Goal: Information Seeking & Learning: Learn about a topic

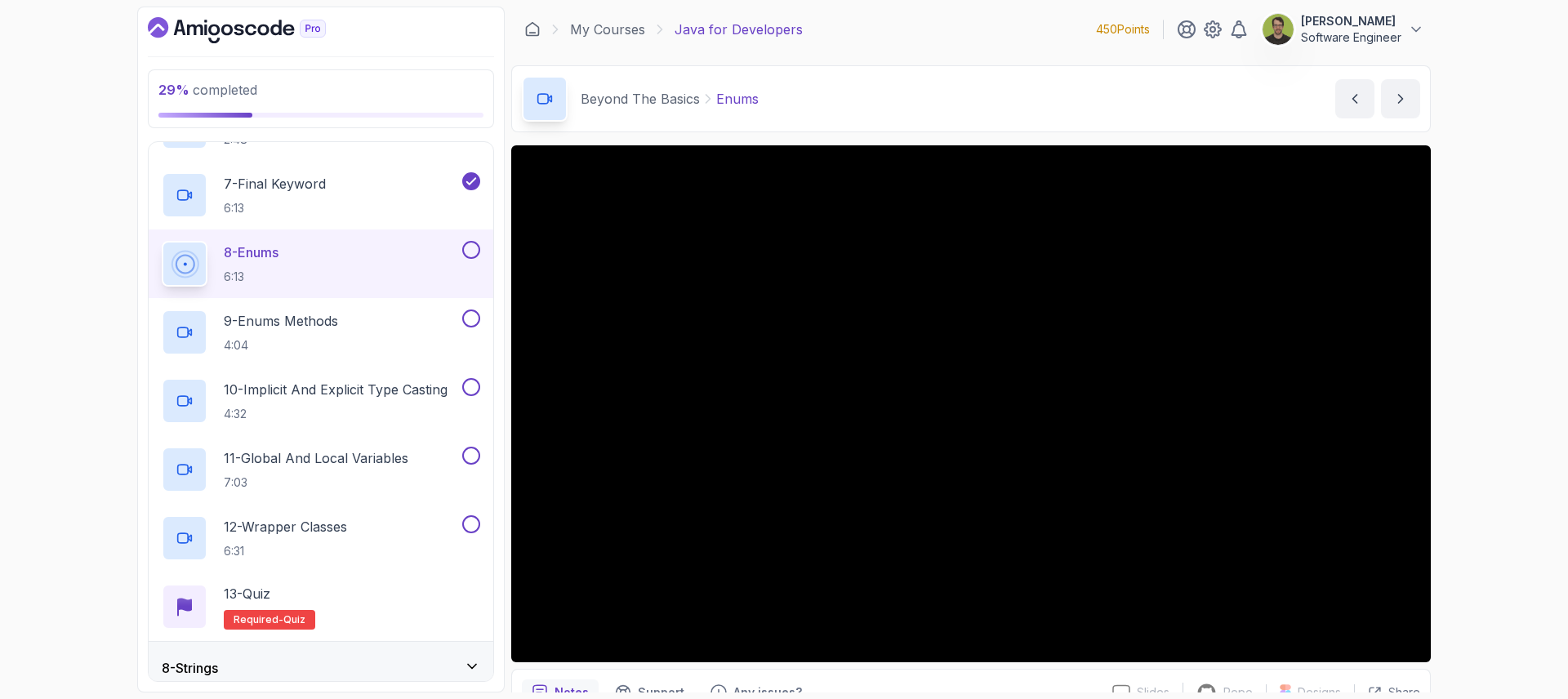
click at [465, 251] on button at bounding box center [471, 250] width 18 height 18
click at [276, 322] on p "9 - Enums Methods" at bounding box center [281, 320] width 114 height 19
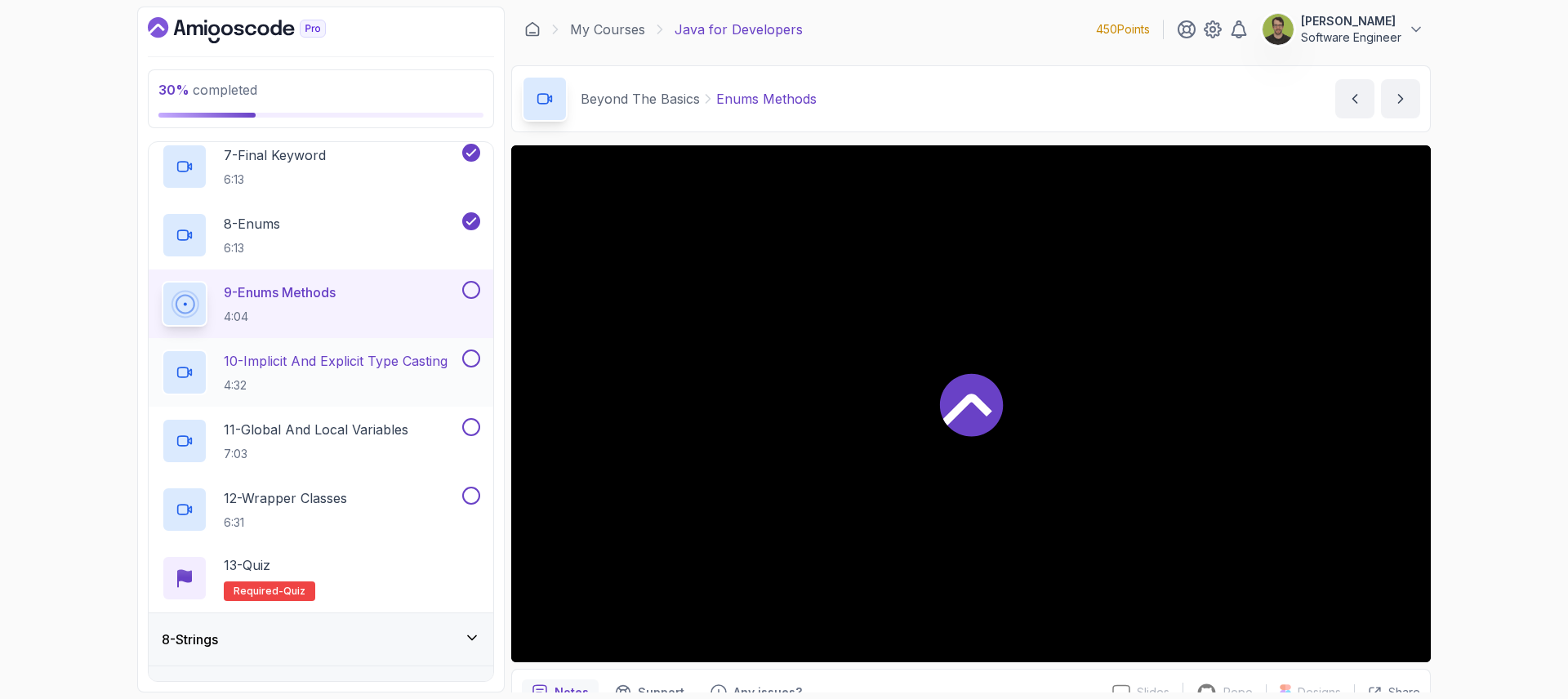
scroll to position [795, 0]
click at [1472, 464] on div "30 % completed 1 - Intro 2 - Loops 3 - If Statements 4 - Packages 5 - Access Mo…" at bounding box center [784, 350] width 1568 height 699
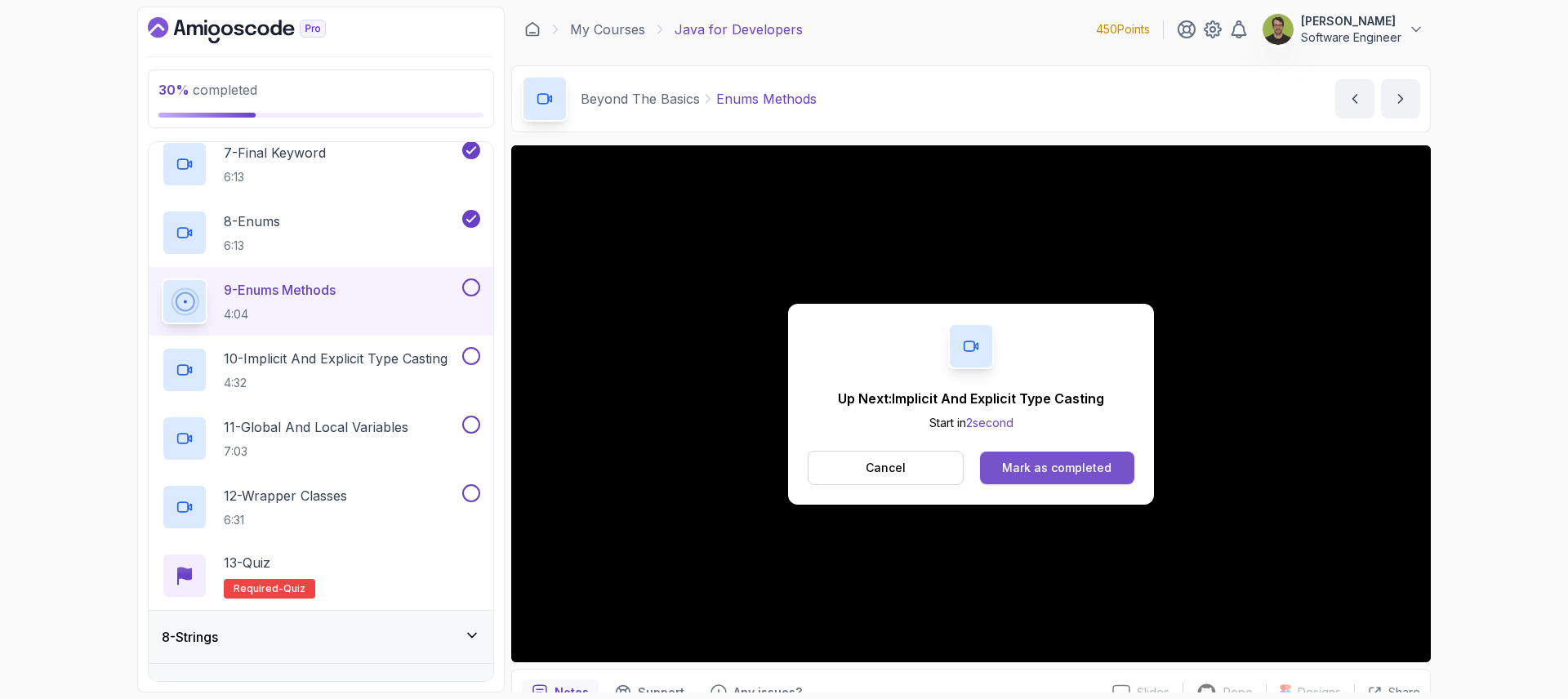
click at [1055, 475] on div "Mark as completed" at bounding box center [1056, 467] width 109 height 17
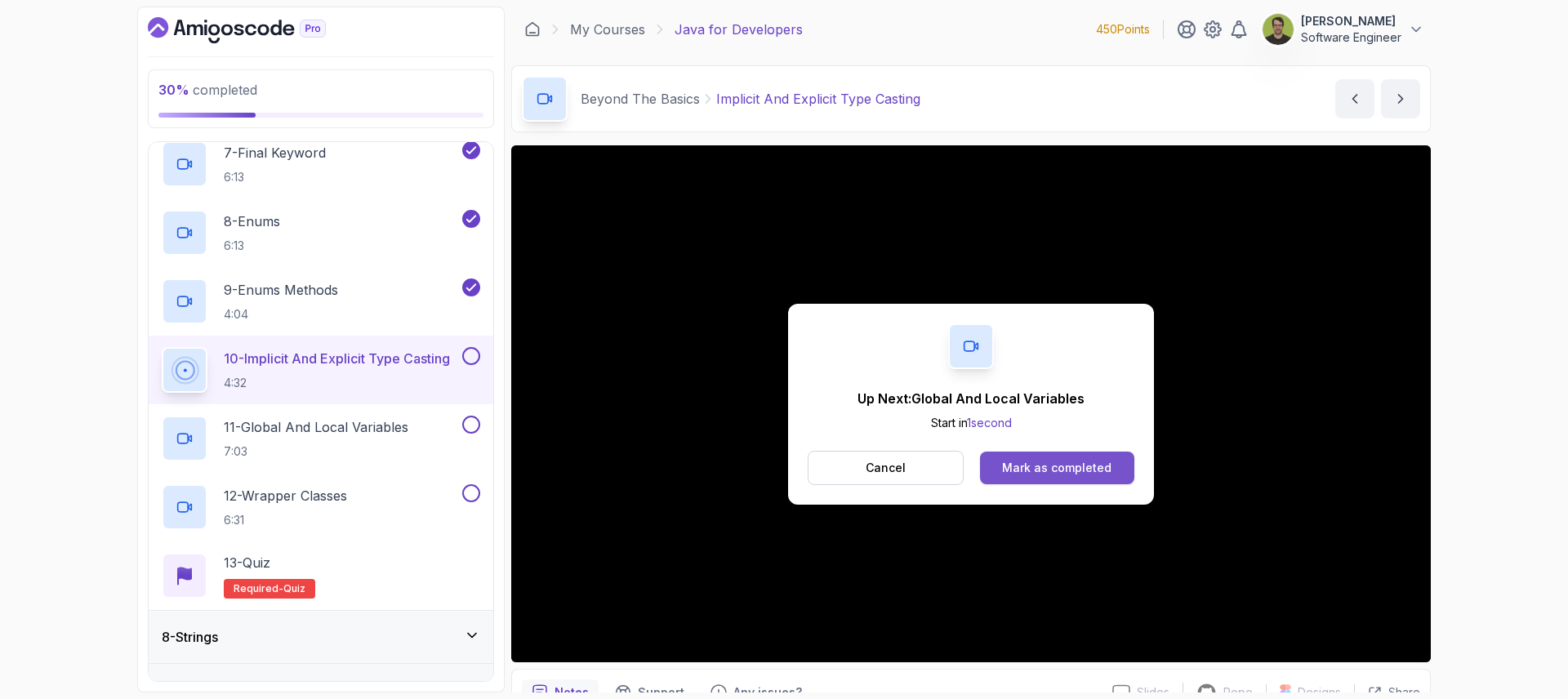
click at [1038, 461] on div "Mark as completed" at bounding box center [1056, 467] width 109 height 17
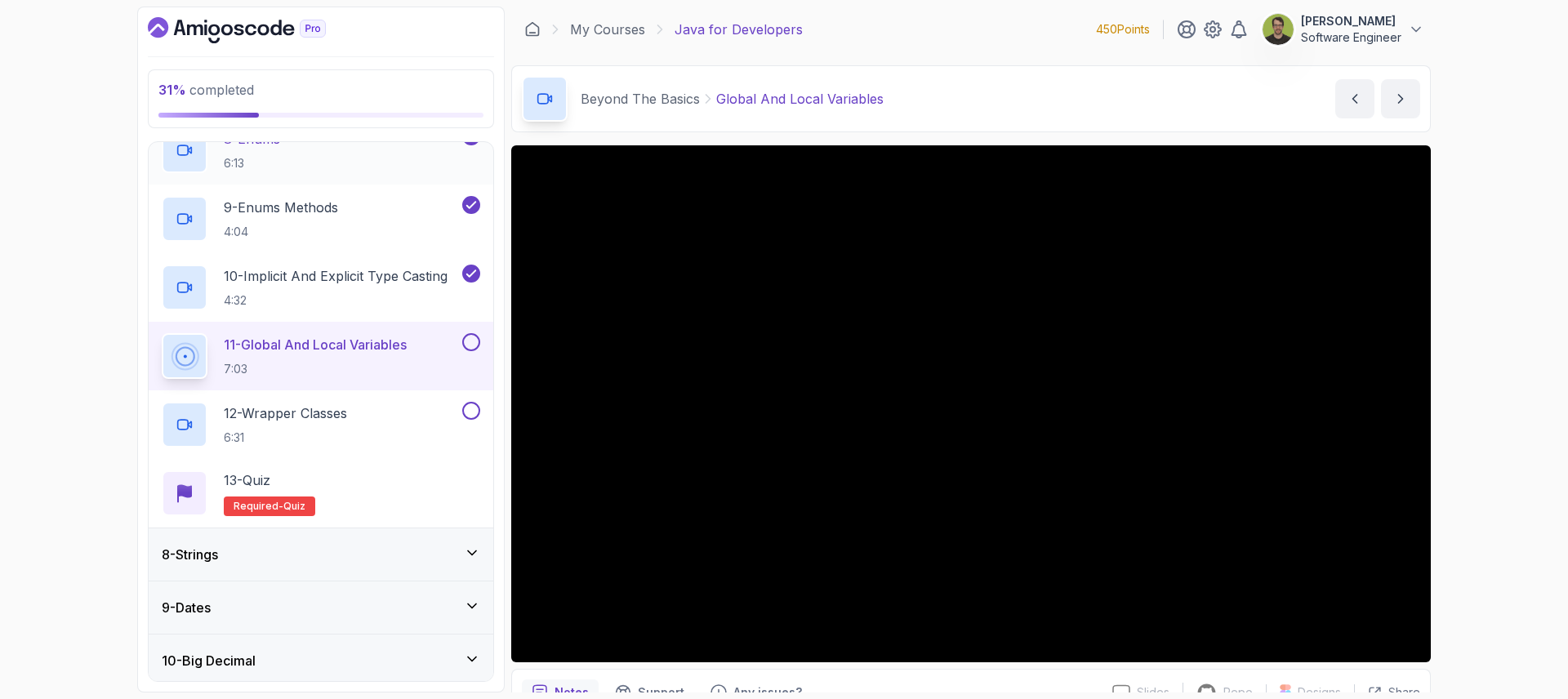
scroll to position [854, 0]
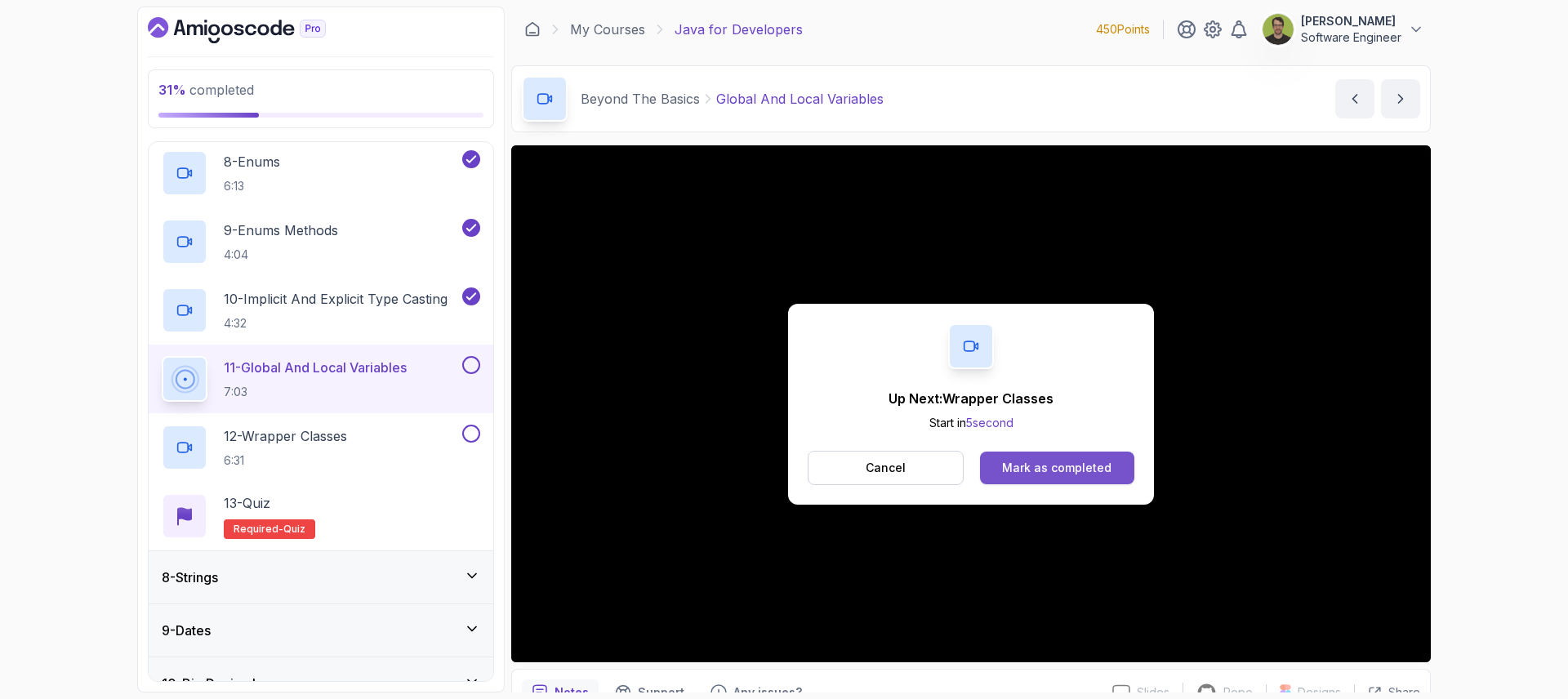
click at [1041, 476] on button "Mark as completed" at bounding box center [1056, 467] width 154 height 33
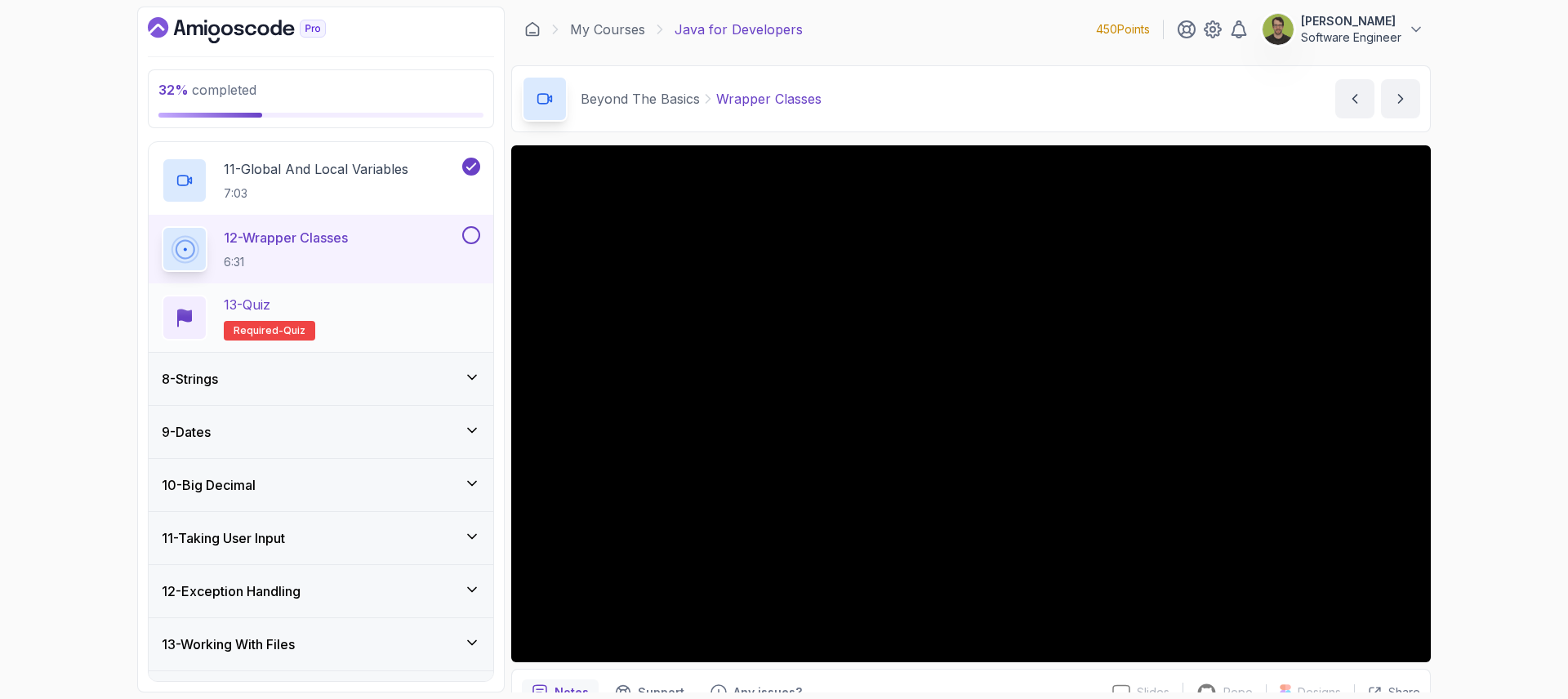
scroll to position [1071, 0]
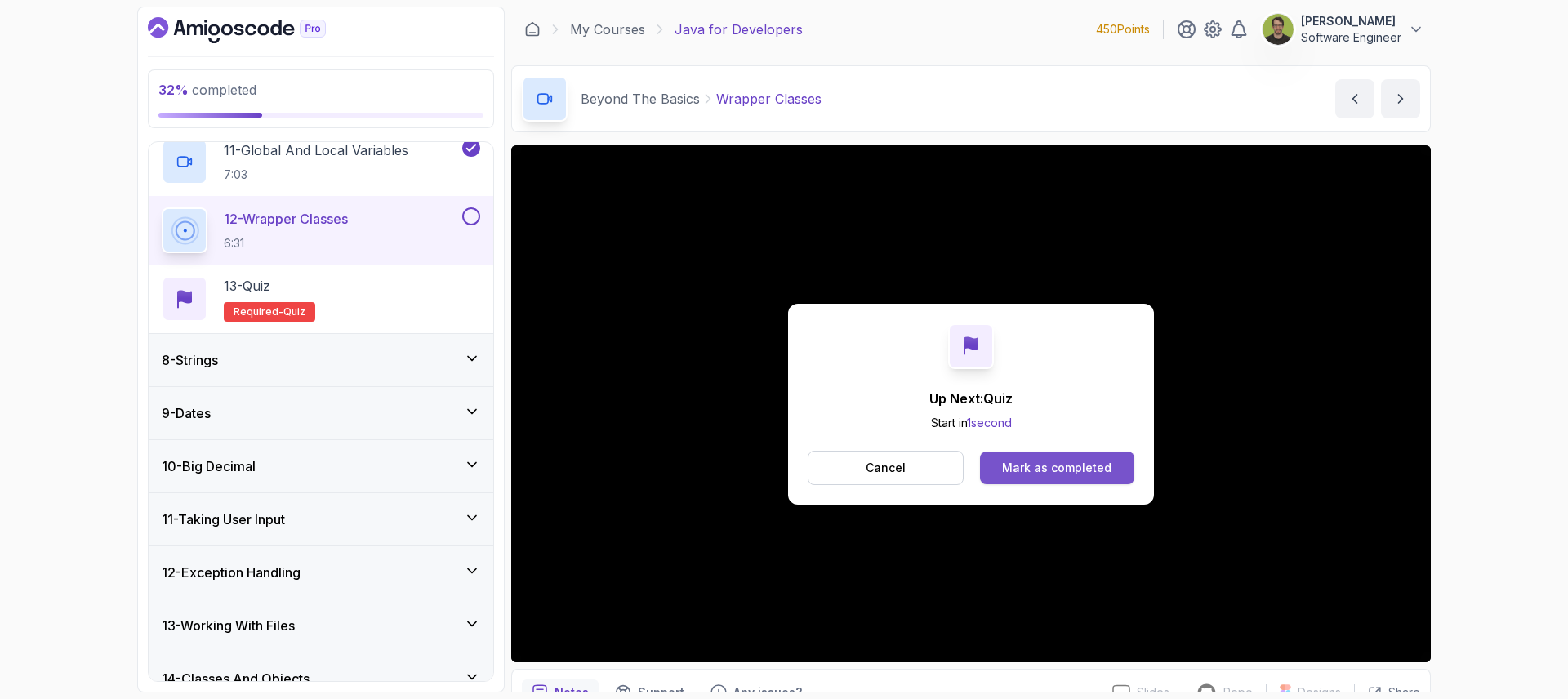
click at [1079, 472] on div "Mark as completed" at bounding box center [1056, 467] width 109 height 17
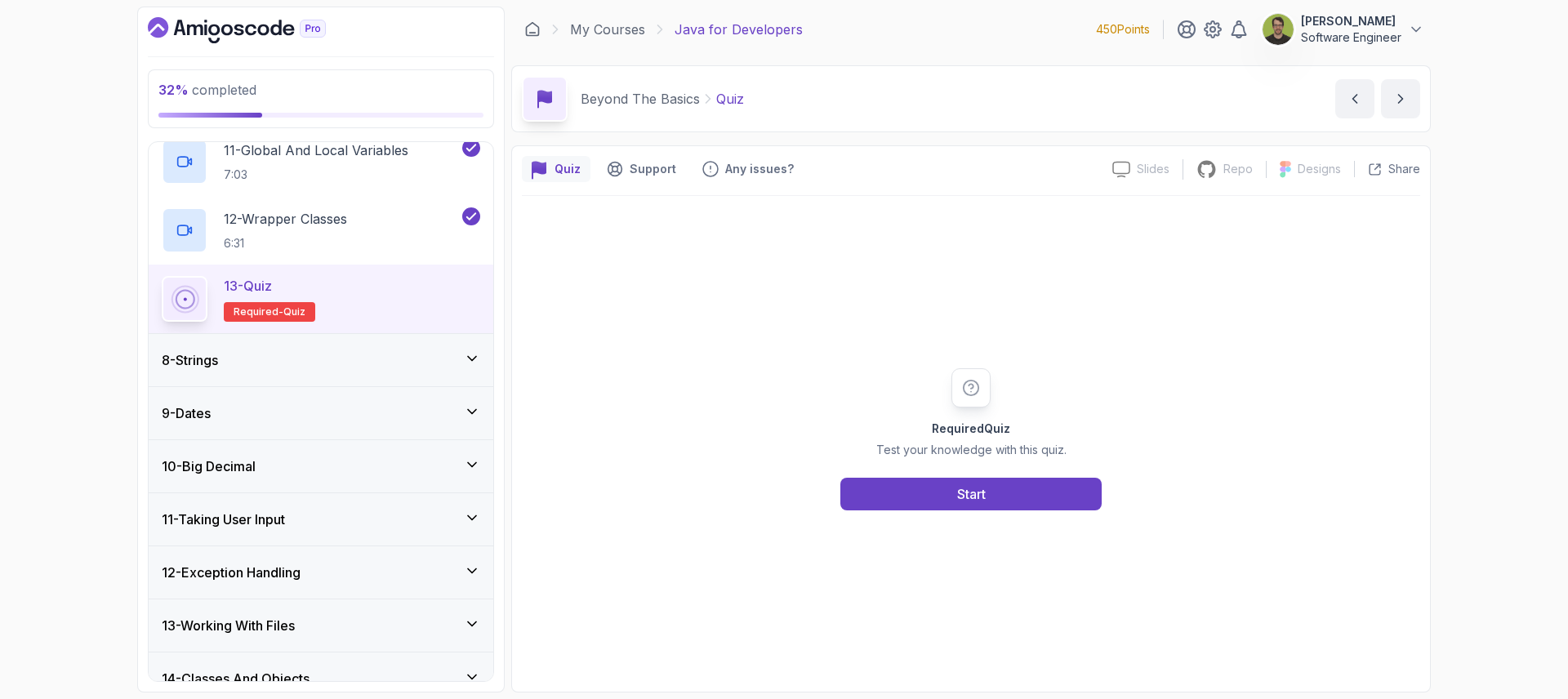
click at [379, 365] on div "8 - Strings" at bounding box center [321, 360] width 319 height 19
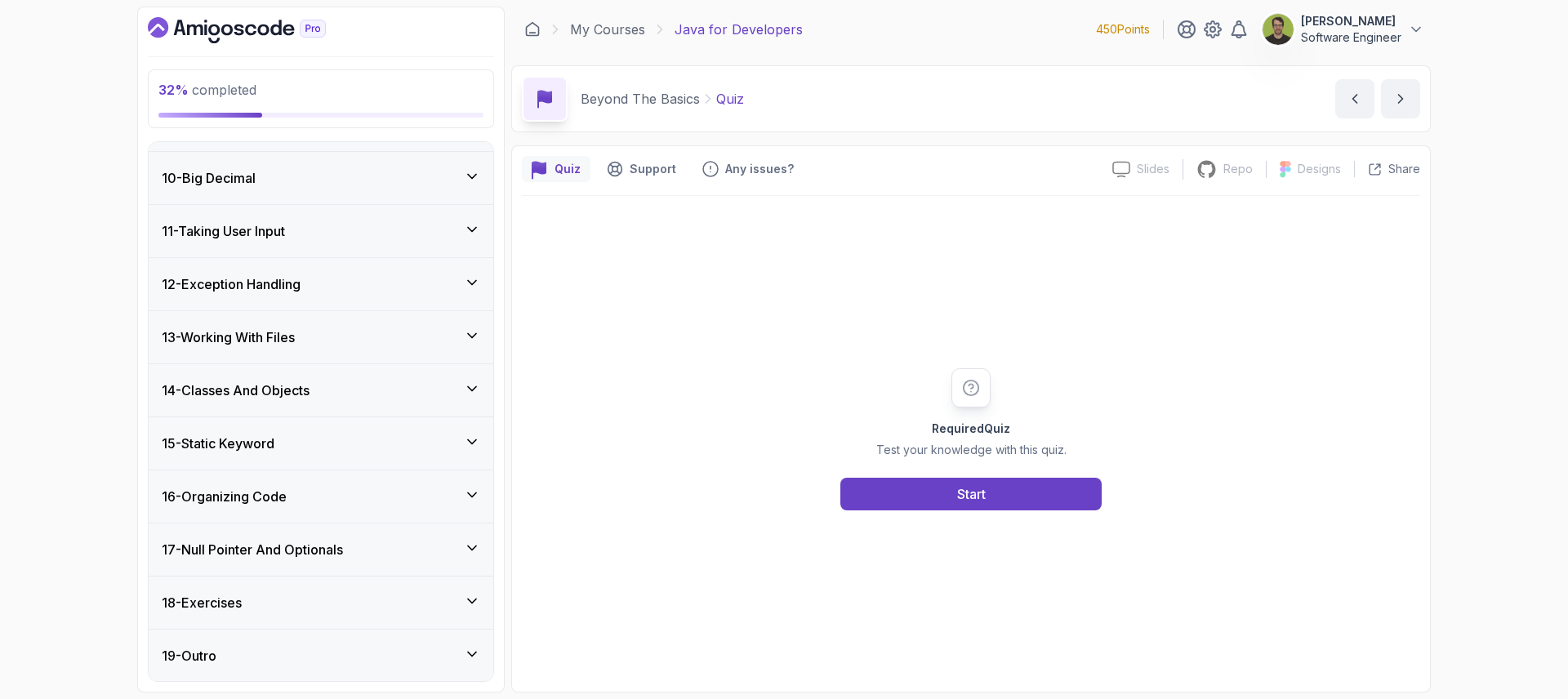
scroll to position [1018, 0]
click at [82, 351] on div "32 % completed 1 - Intro 2 - Loops 3 - If Statements 4 - Packages 5 - Access Mo…" at bounding box center [784, 350] width 1568 height 699
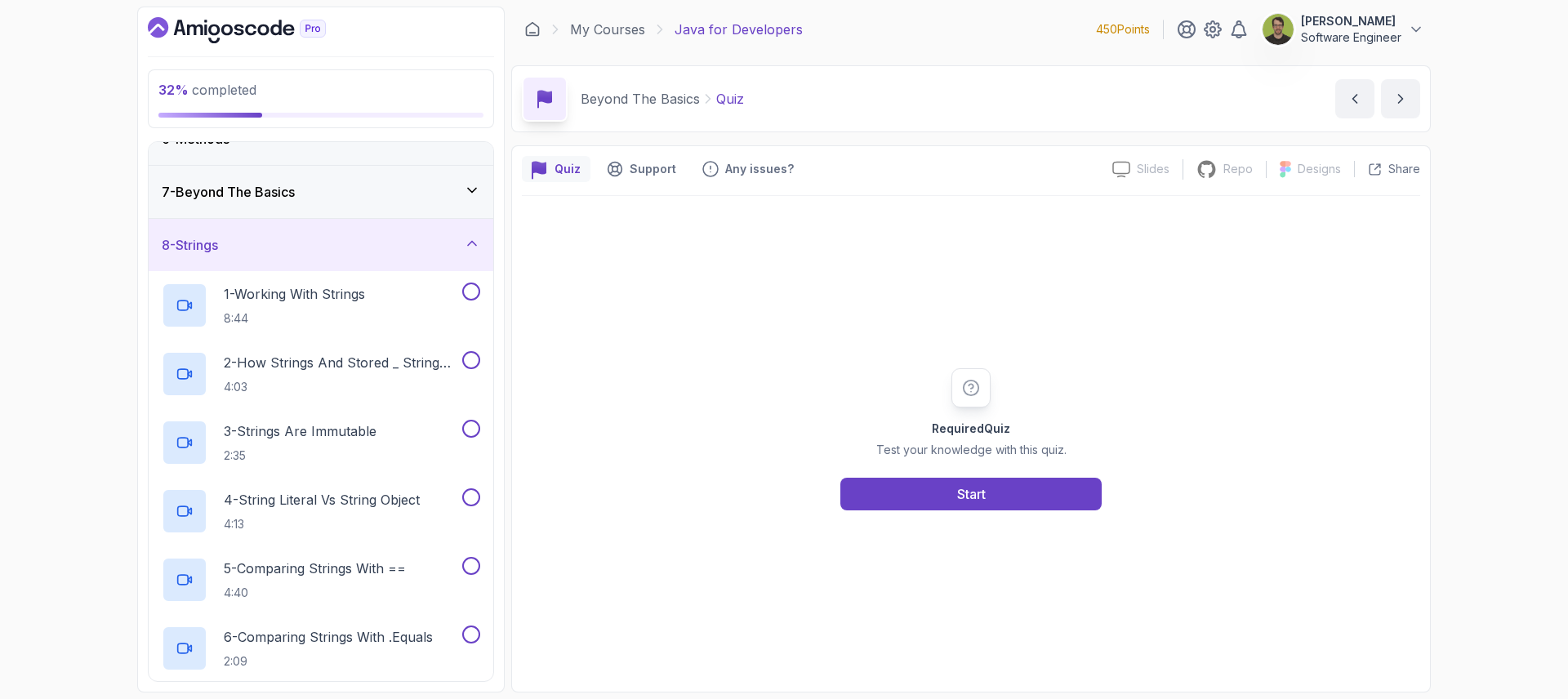
scroll to position [254, 0]
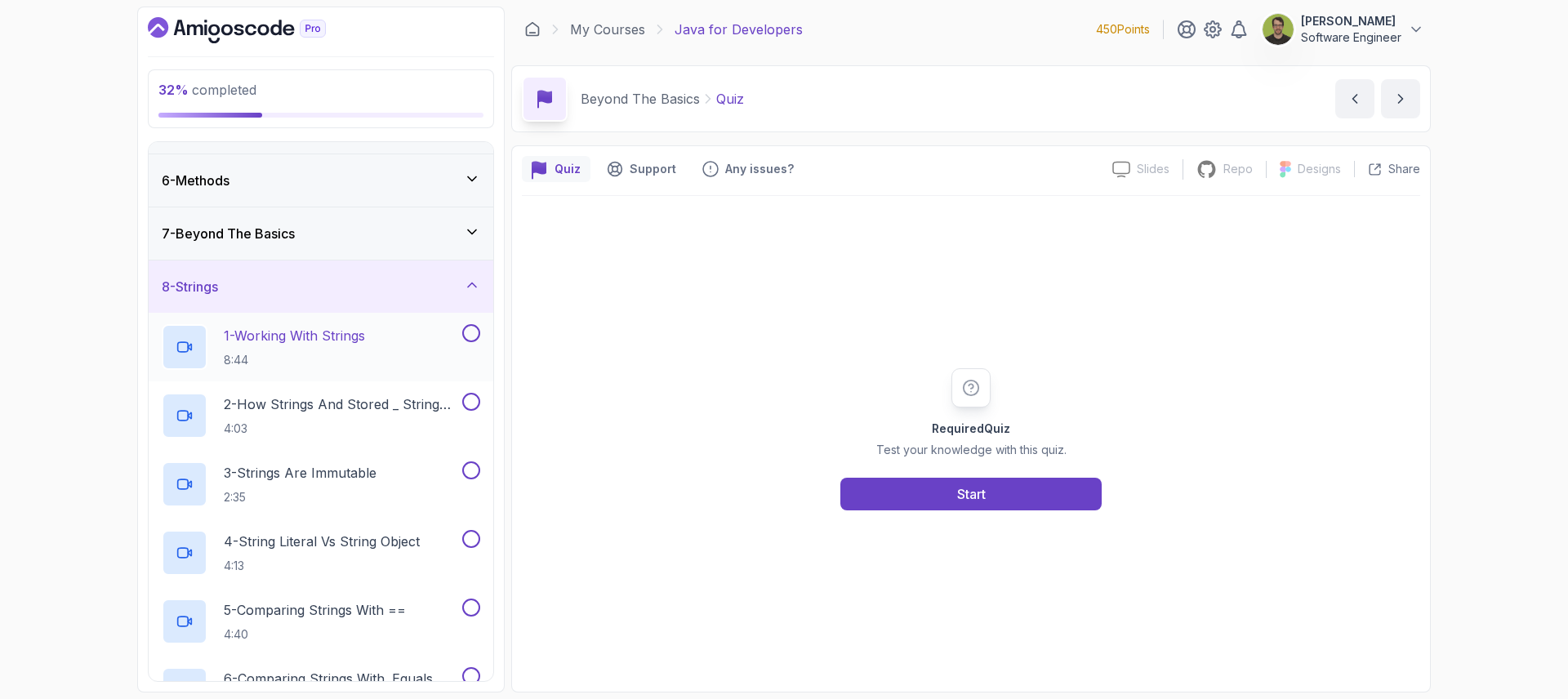
click at [334, 346] on h2 "1 - Working With Strings 8:44" at bounding box center [294, 347] width 142 height 42
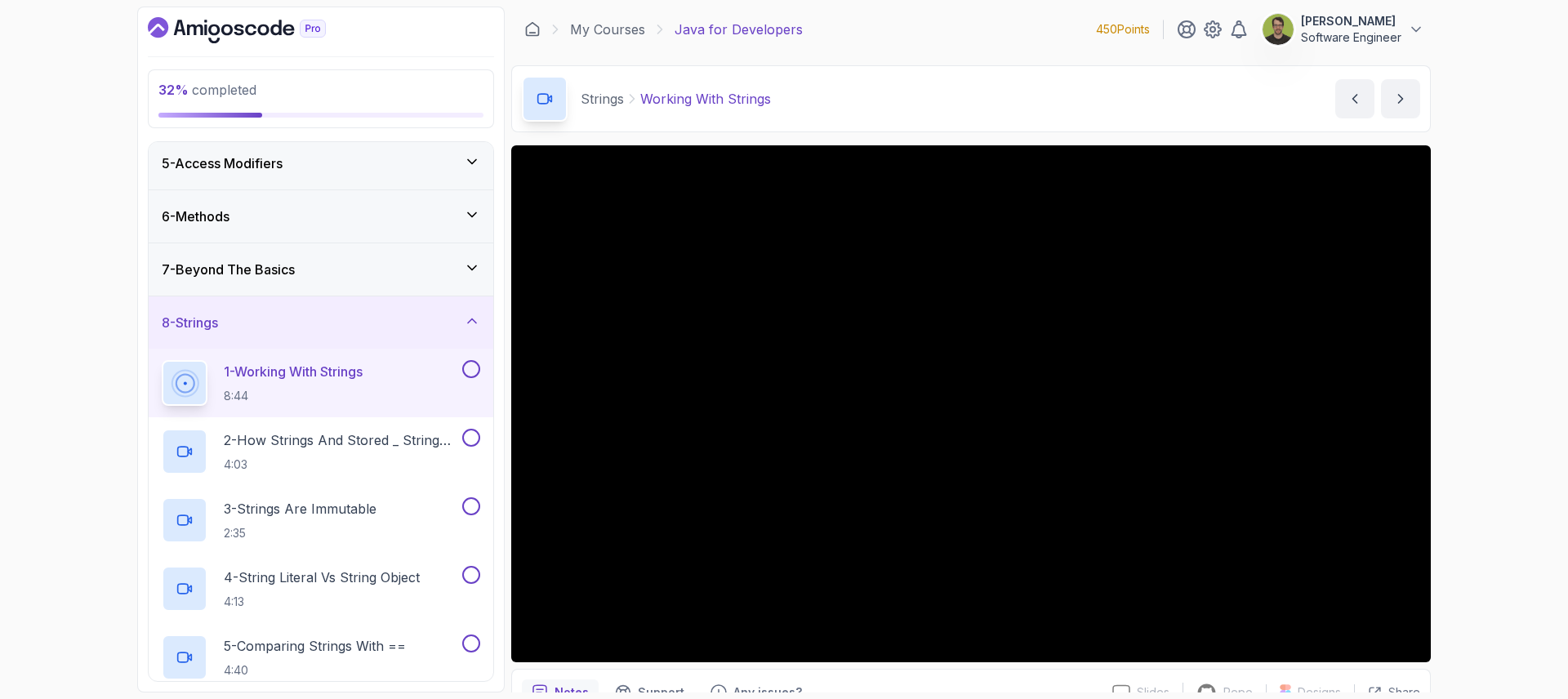
scroll to position [221, 0]
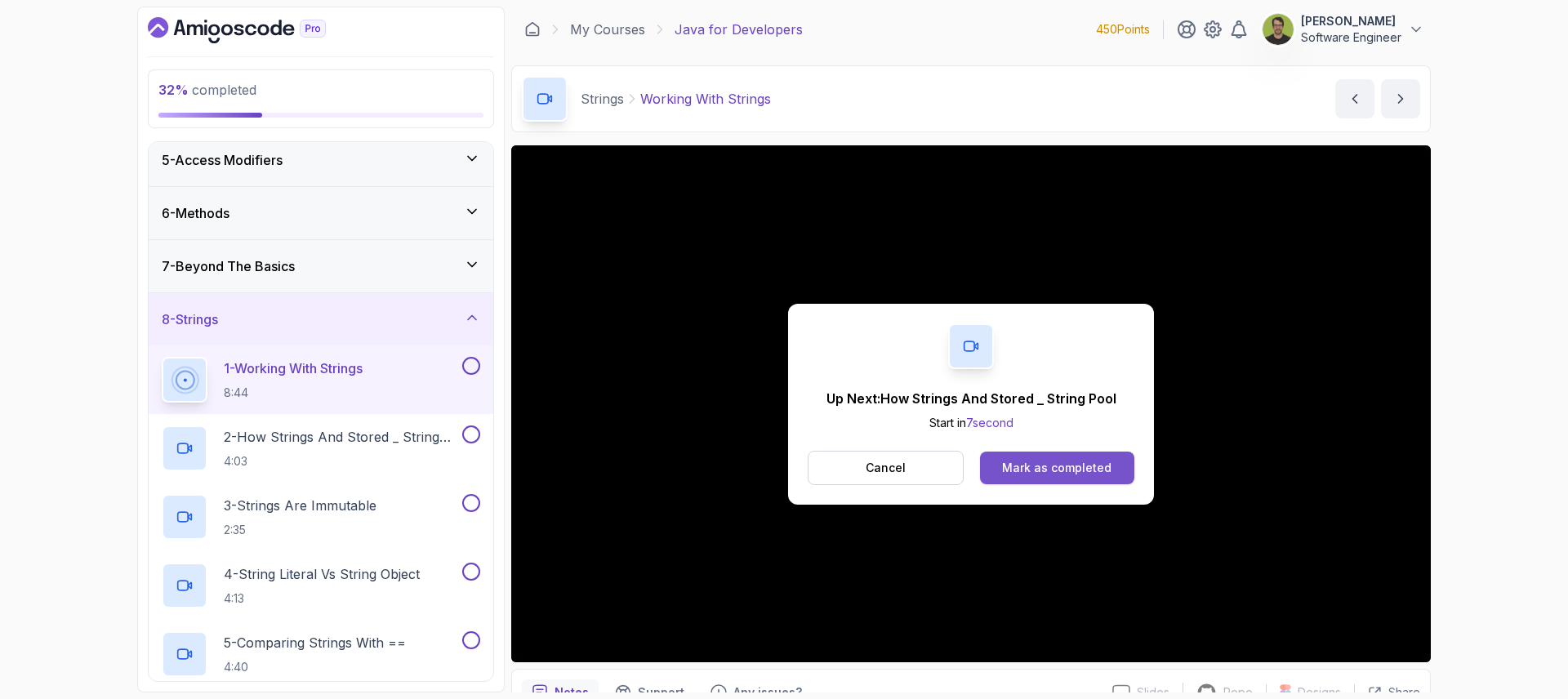
click at [1026, 463] on div "Mark as completed" at bounding box center [1056, 467] width 109 height 17
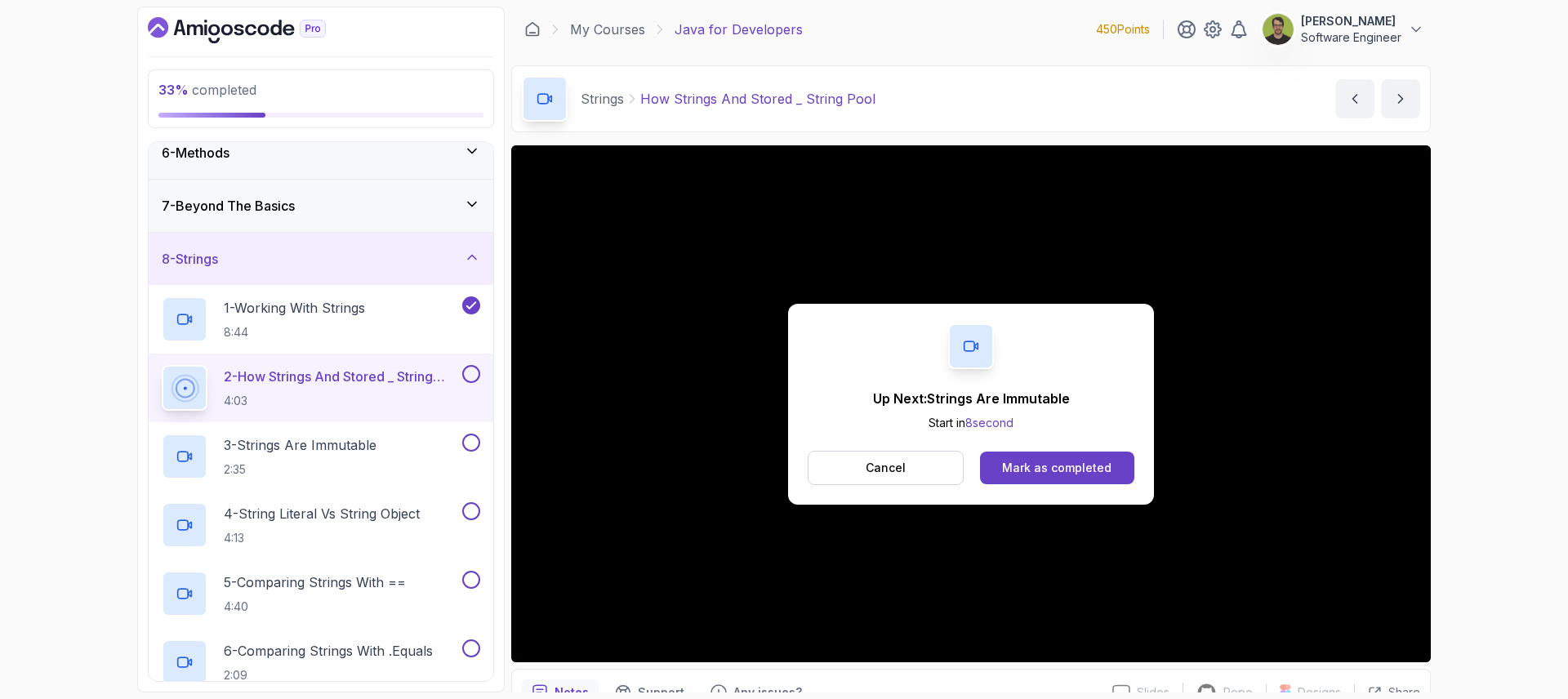
scroll to position [282, 0]
click at [1092, 468] on div "Mark as completed" at bounding box center [1056, 467] width 109 height 17
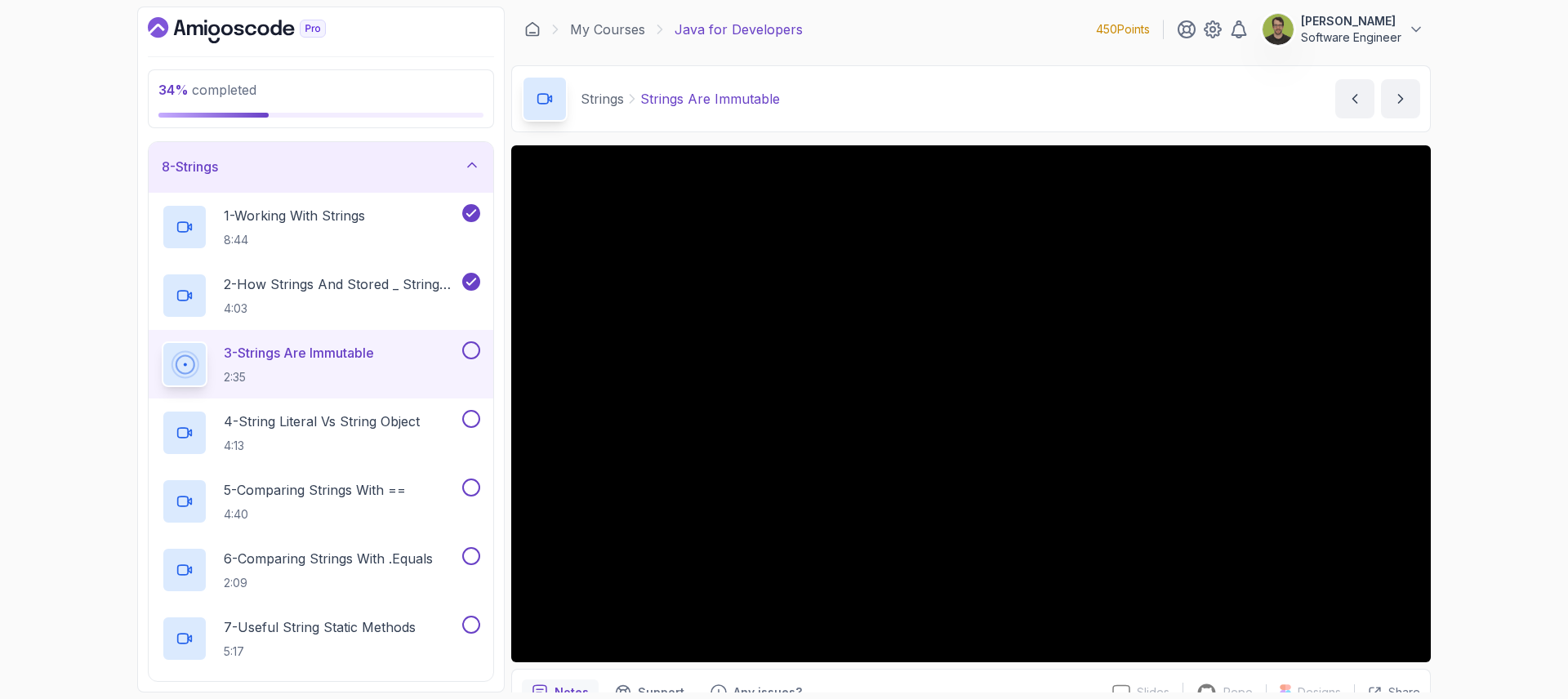
scroll to position [394, 0]
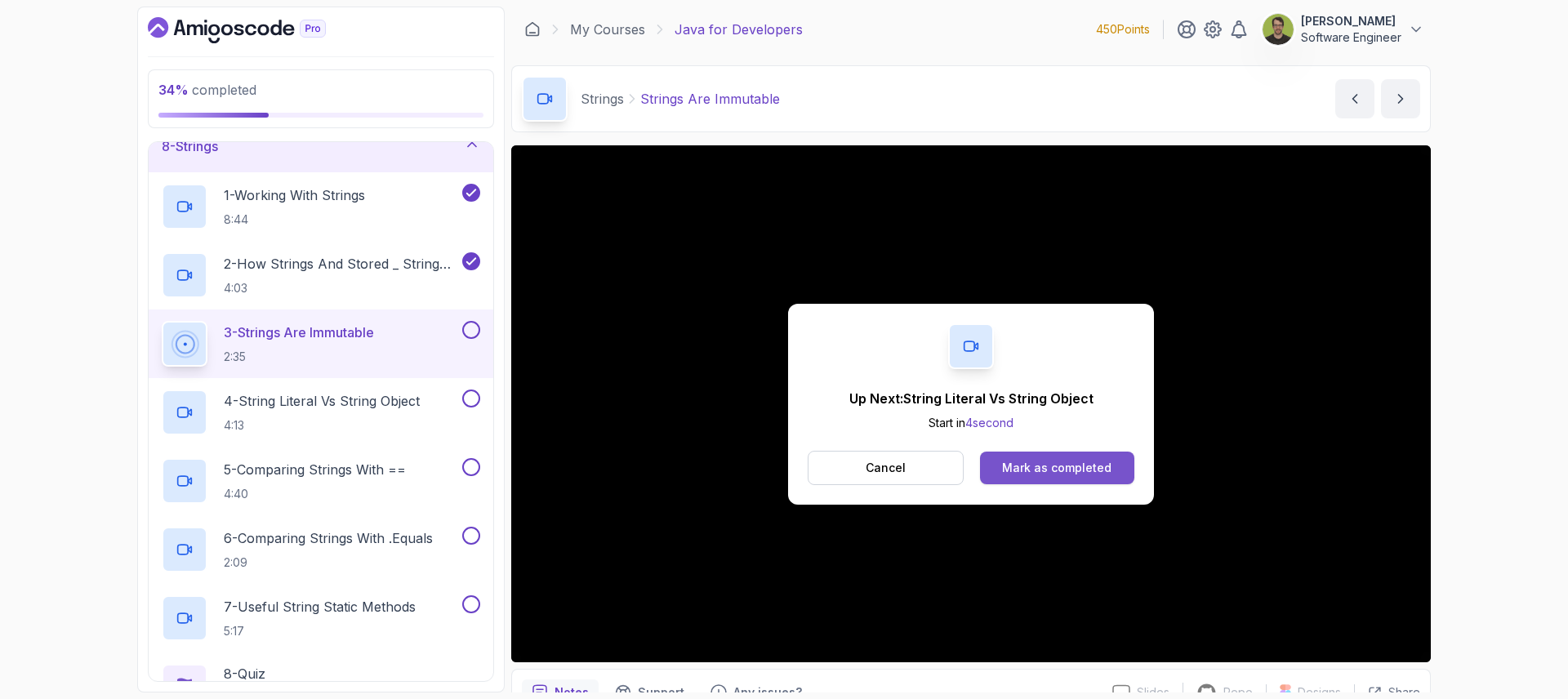
click at [1026, 478] on button "Mark as completed" at bounding box center [1056, 467] width 154 height 33
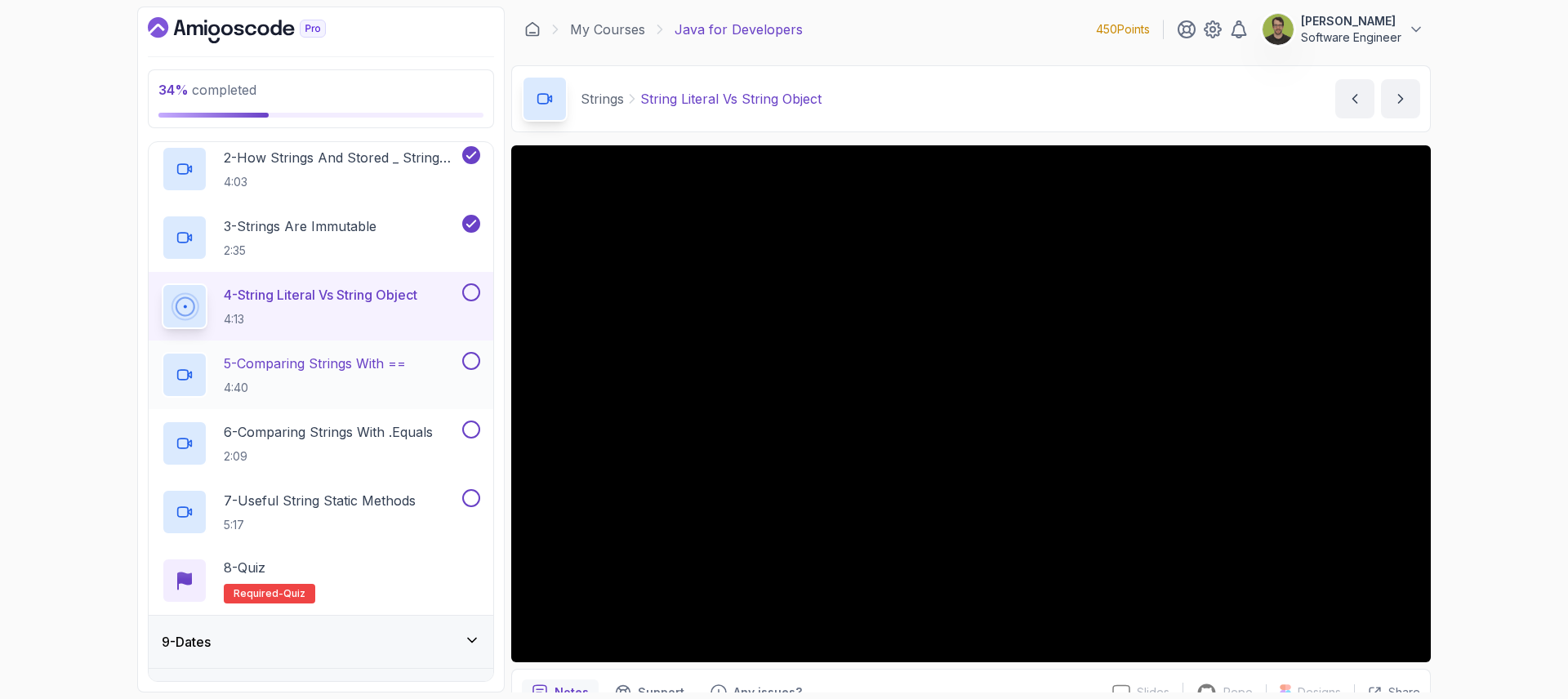
scroll to position [529, 0]
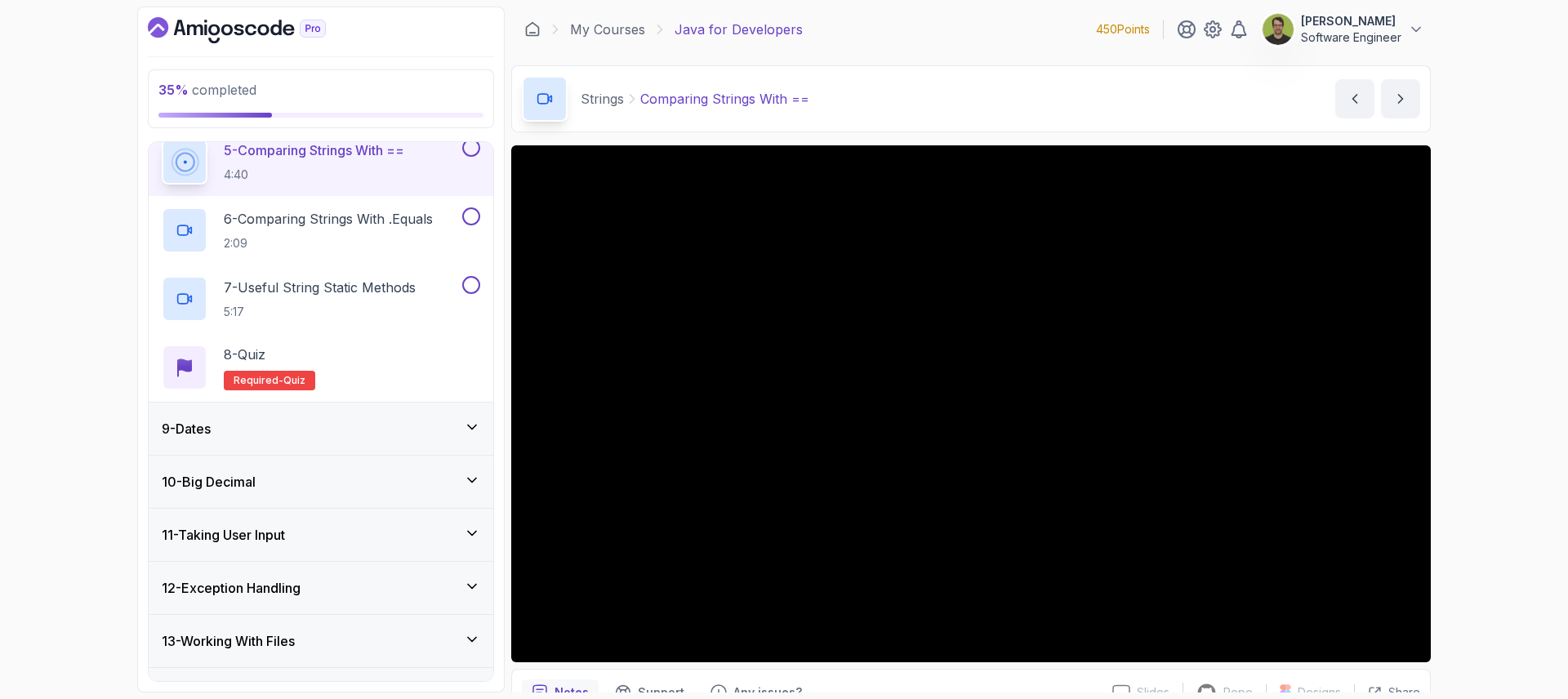
scroll to position [682, 0]
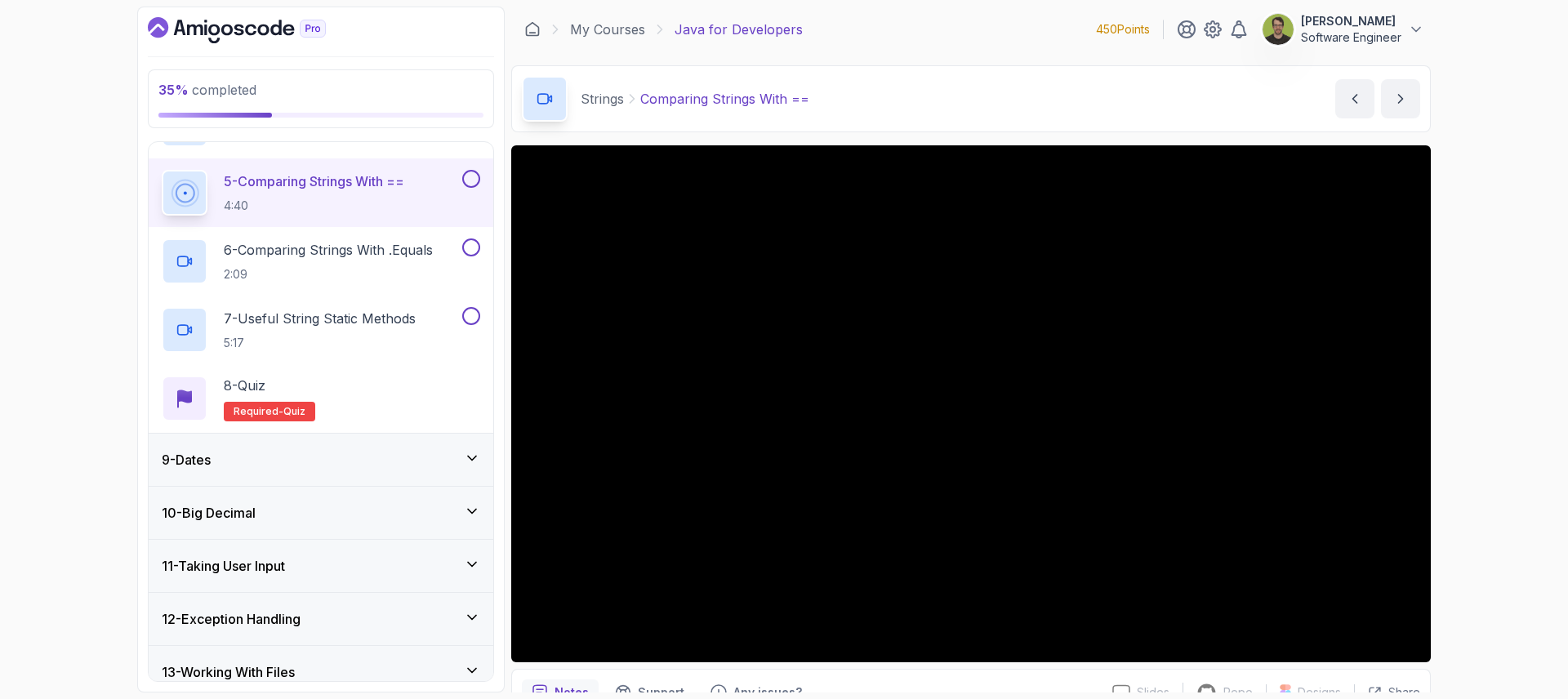
click at [477, 181] on button at bounding box center [471, 179] width 18 height 18
click at [344, 262] on h2 "6 - Comparing Strings With .Equals 2:09" at bounding box center [328, 261] width 210 height 42
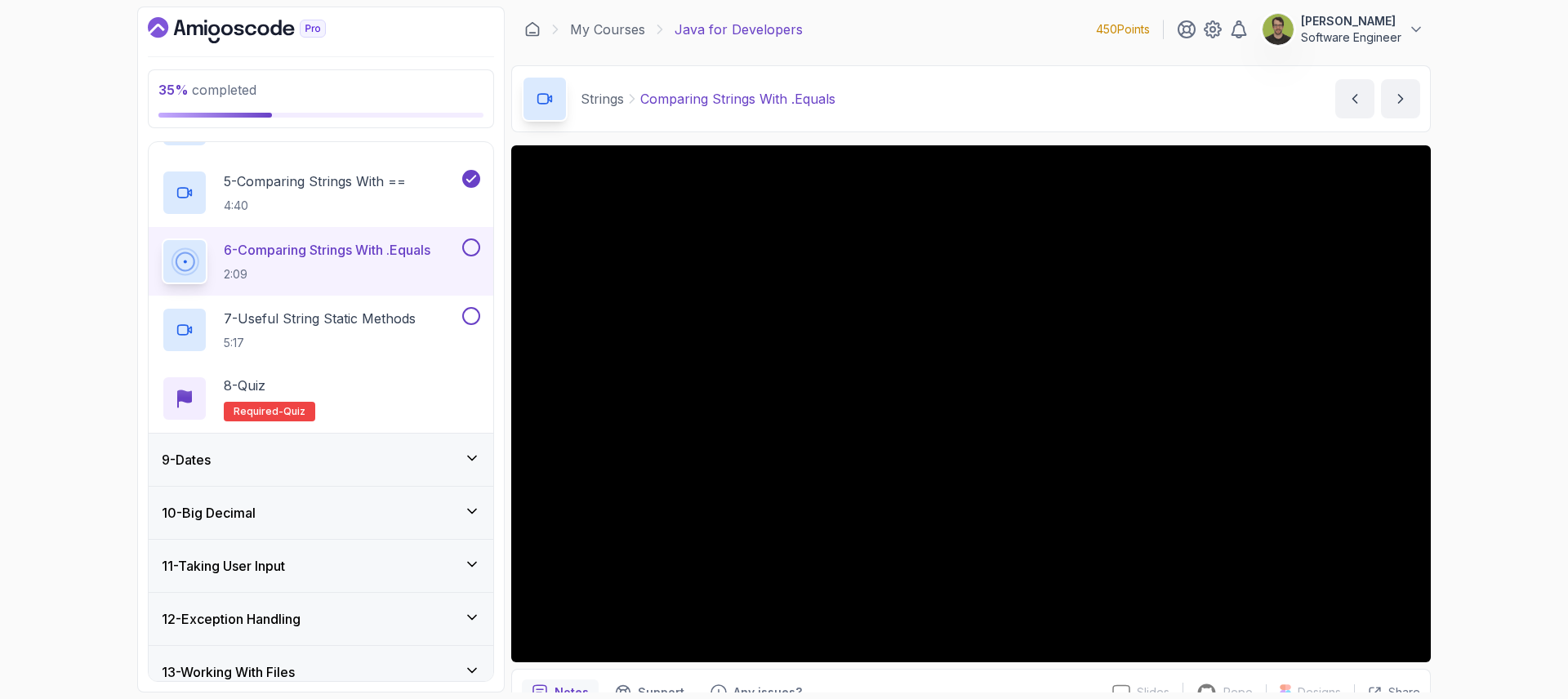
click at [475, 251] on button at bounding box center [471, 247] width 18 height 18
click at [329, 333] on h2 "7 - Useful String Static Methods 5:17" at bounding box center [320, 330] width 192 height 42
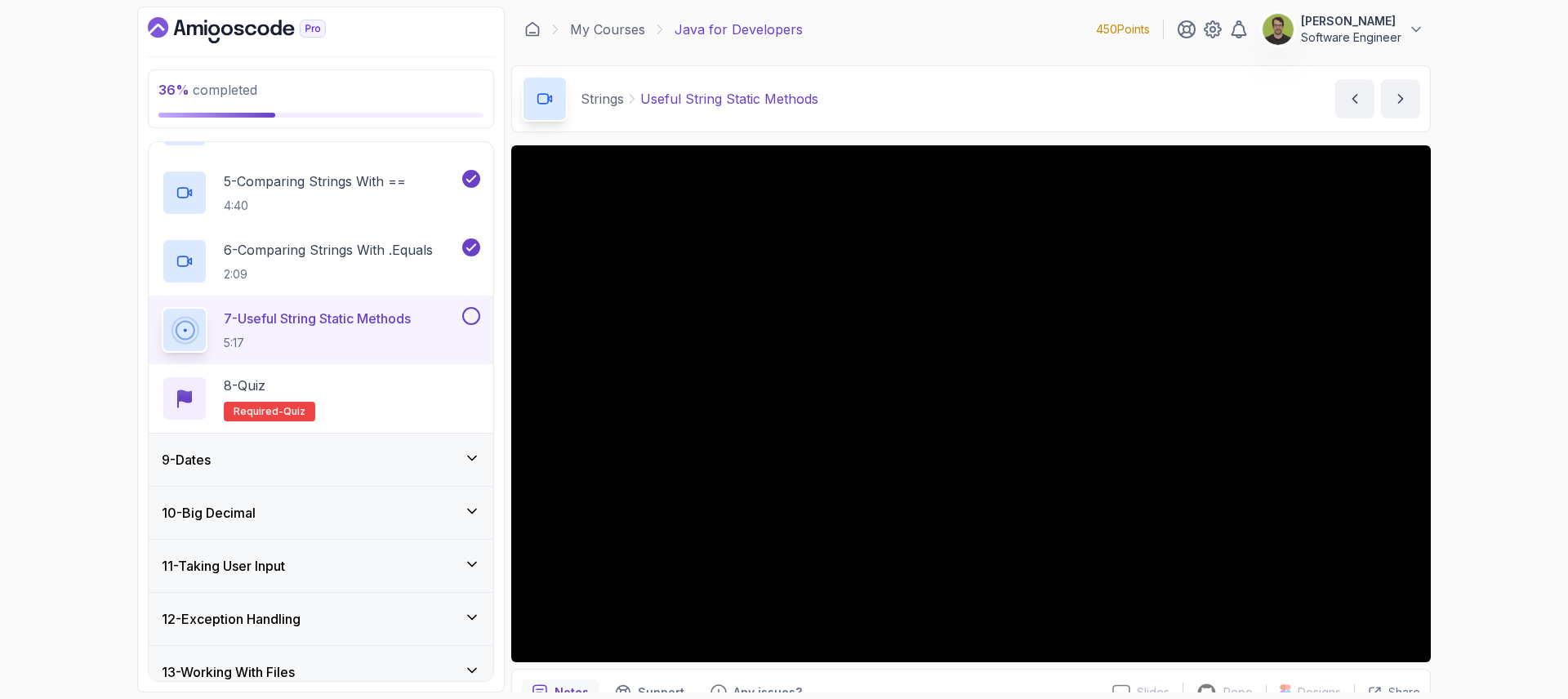
click at [479, 313] on button at bounding box center [471, 316] width 18 height 18
click at [476, 470] on div "9 - Dates" at bounding box center [321, 460] width 345 height 52
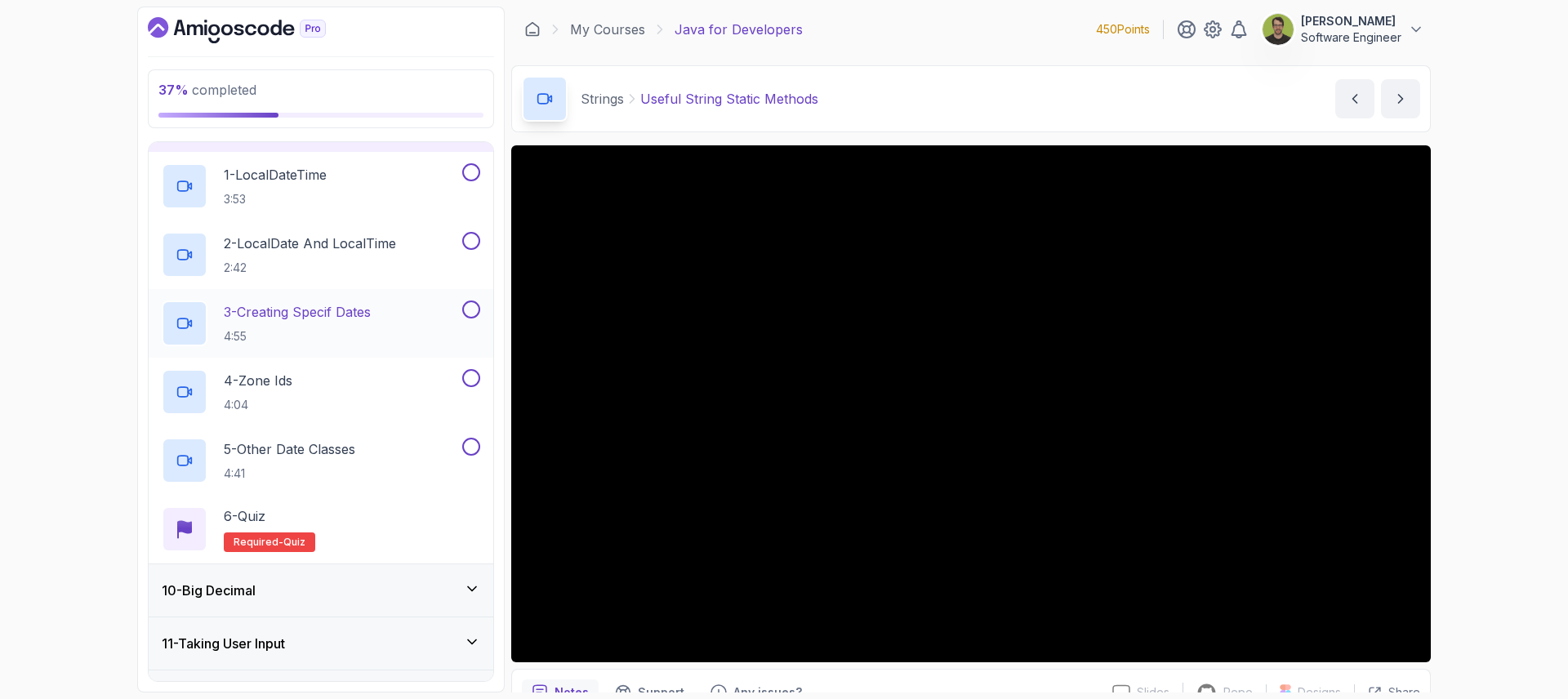
scroll to position [467, 0]
click at [338, 189] on div "1 - LocalDateTime 3:53" at bounding box center [311, 187] width 298 height 46
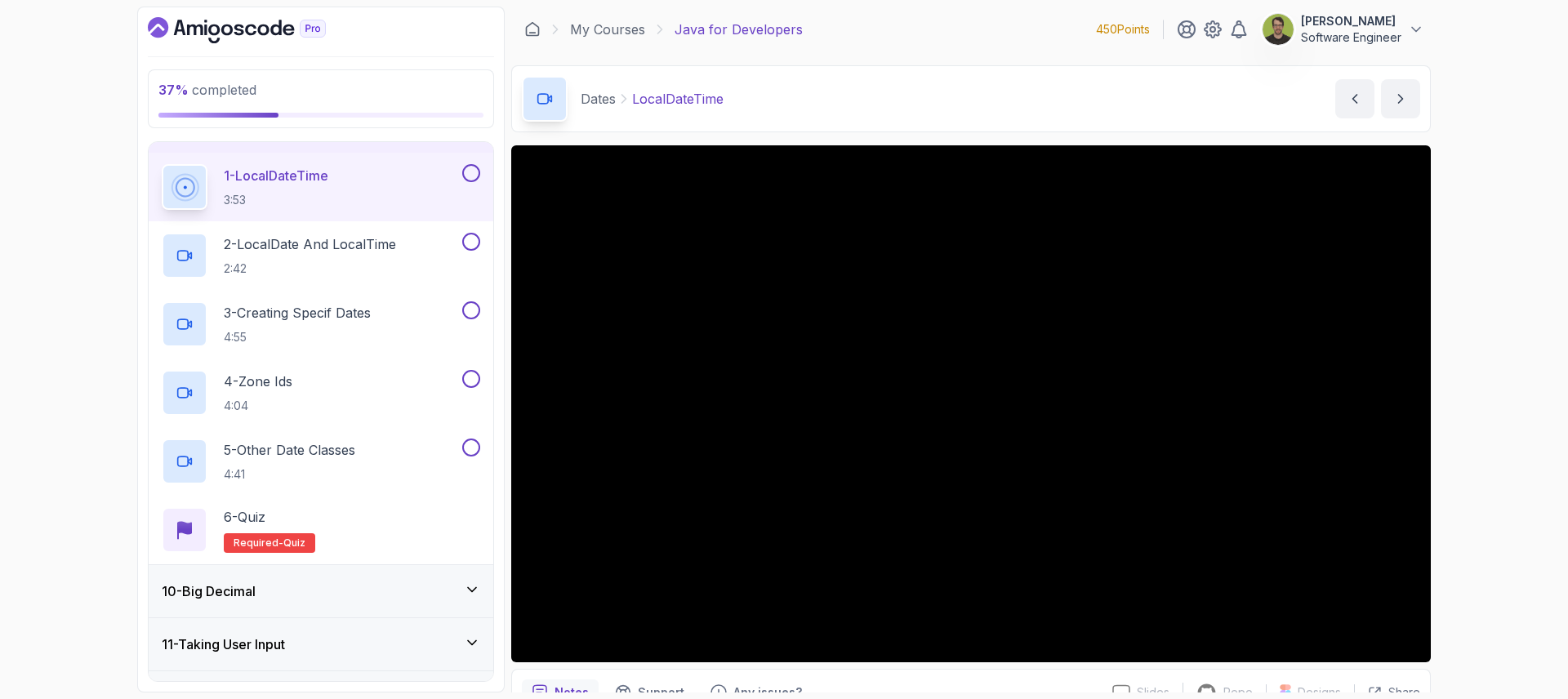
click at [467, 591] on icon at bounding box center [472, 590] width 17 height 17
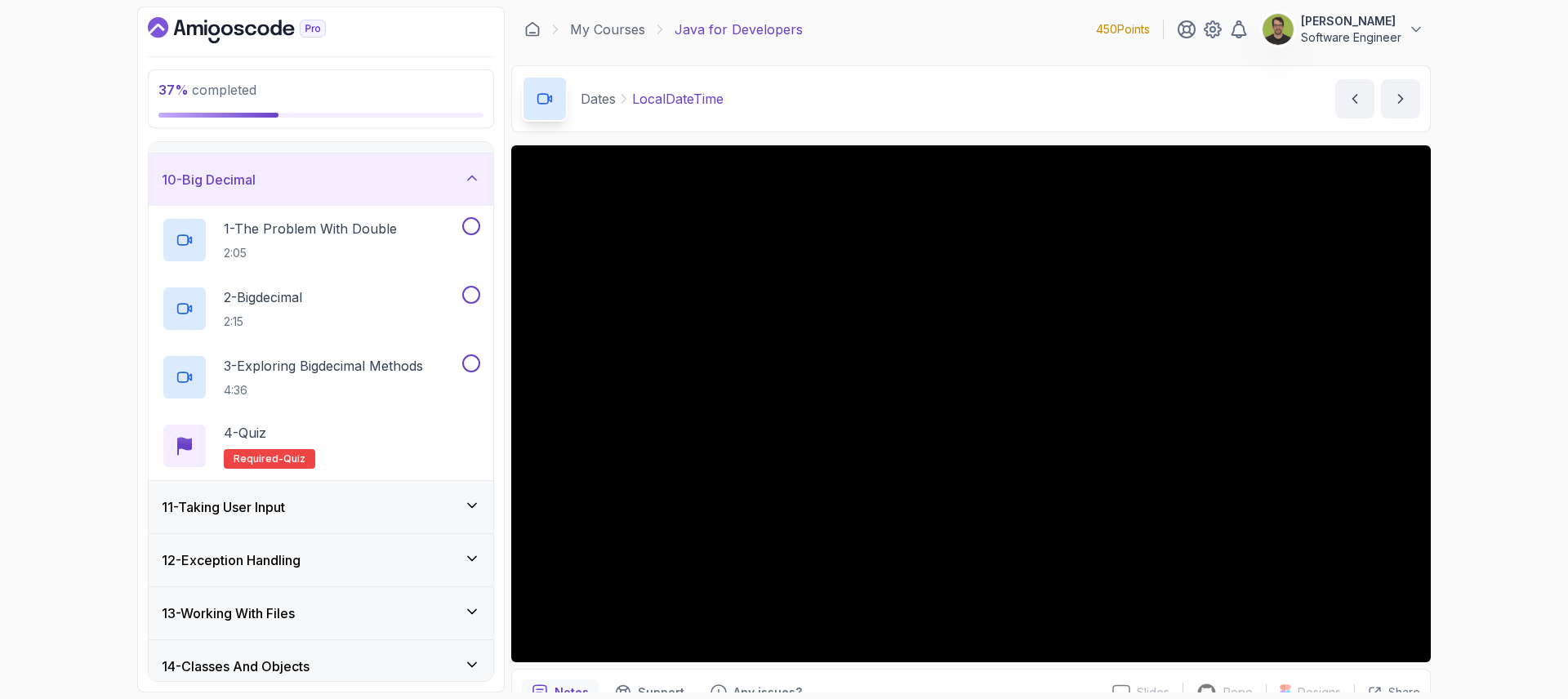
click at [475, 175] on icon at bounding box center [472, 178] width 17 height 17
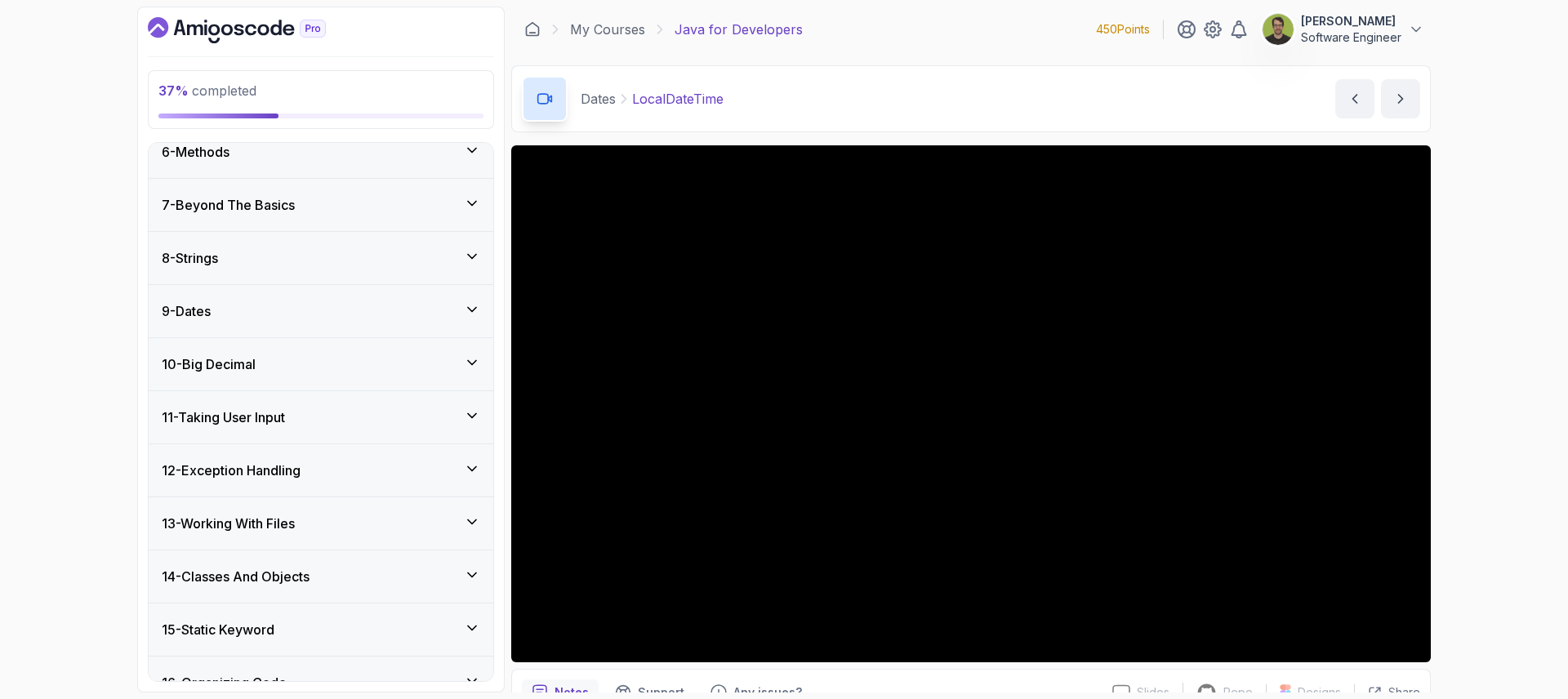
scroll to position [303, 0]
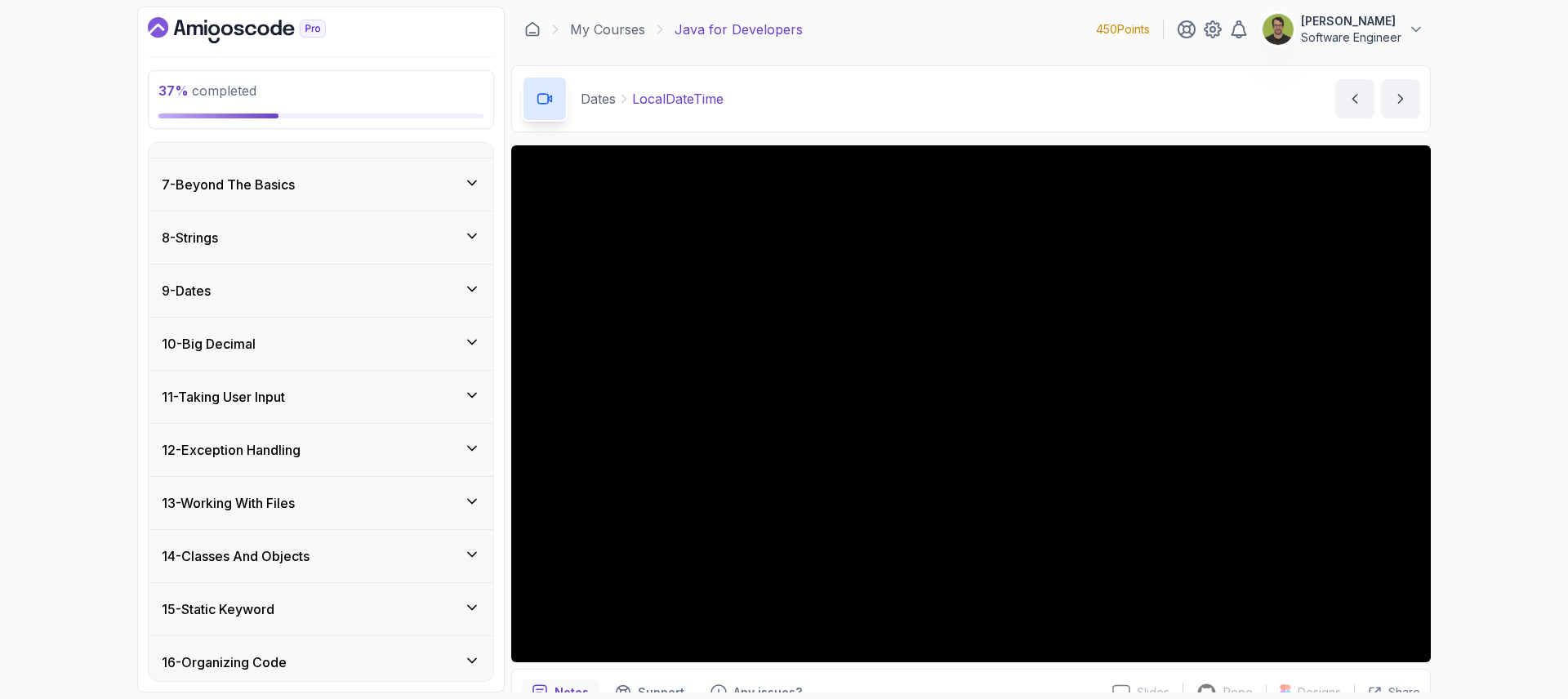
click at [460, 403] on div "11 - Taking User Input" at bounding box center [321, 397] width 319 height 19
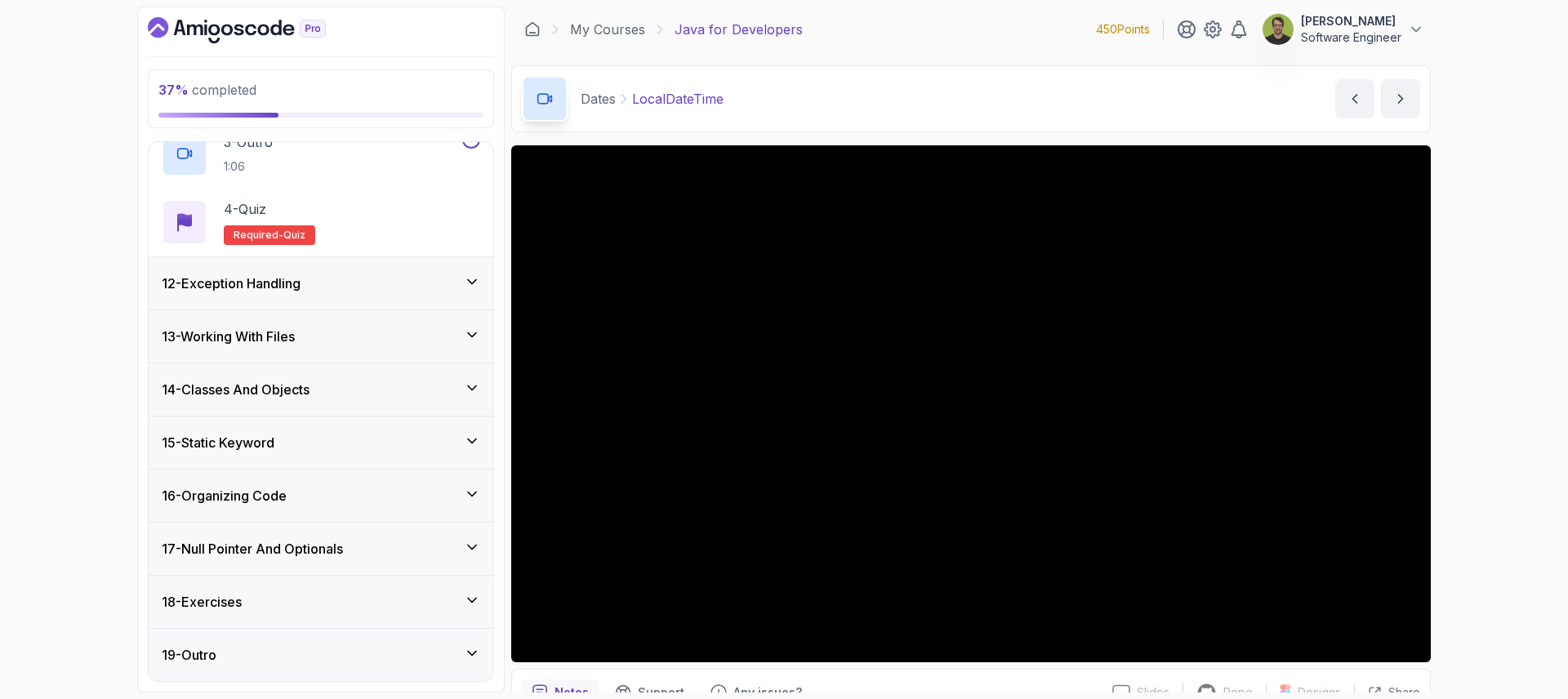
click at [464, 286] on icon at bounding box center [472, 282] width 17 height 17
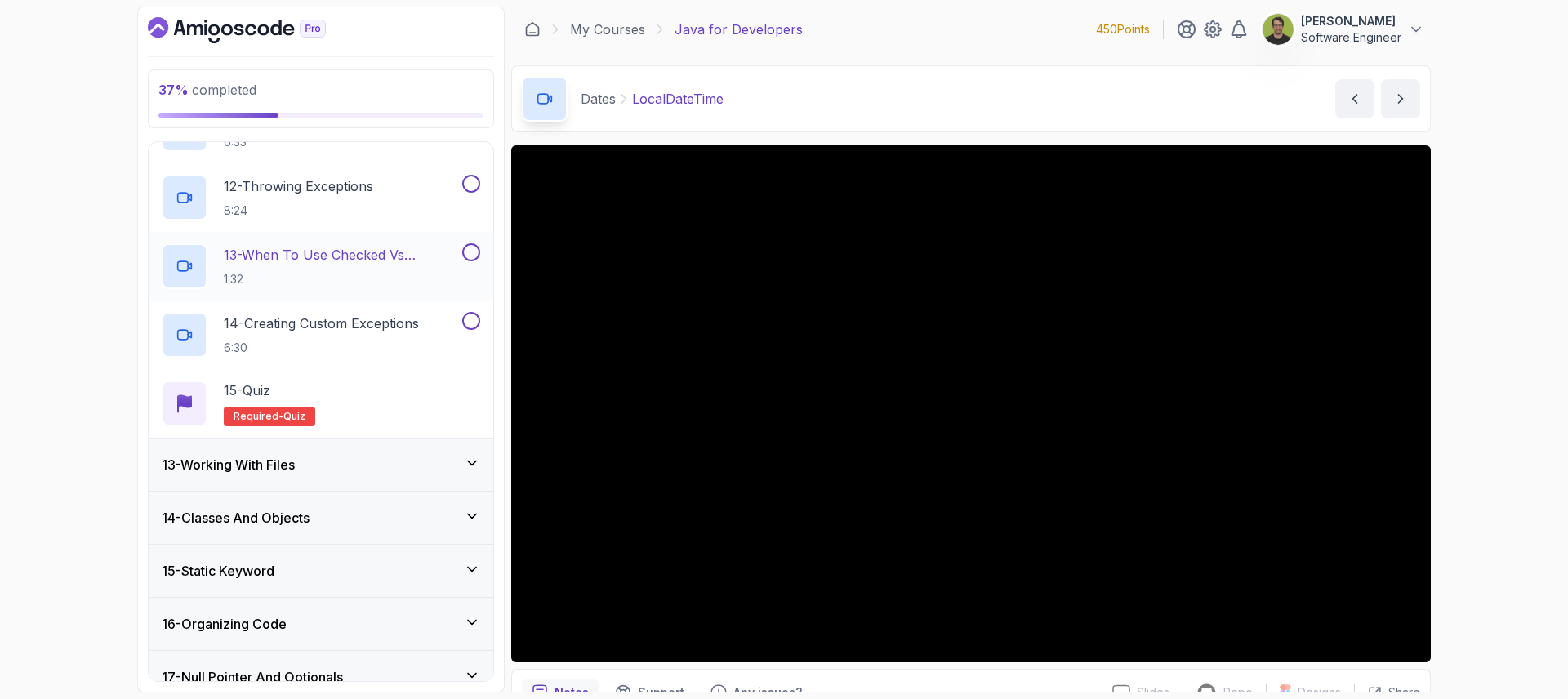
scroll to position [1476, 0]
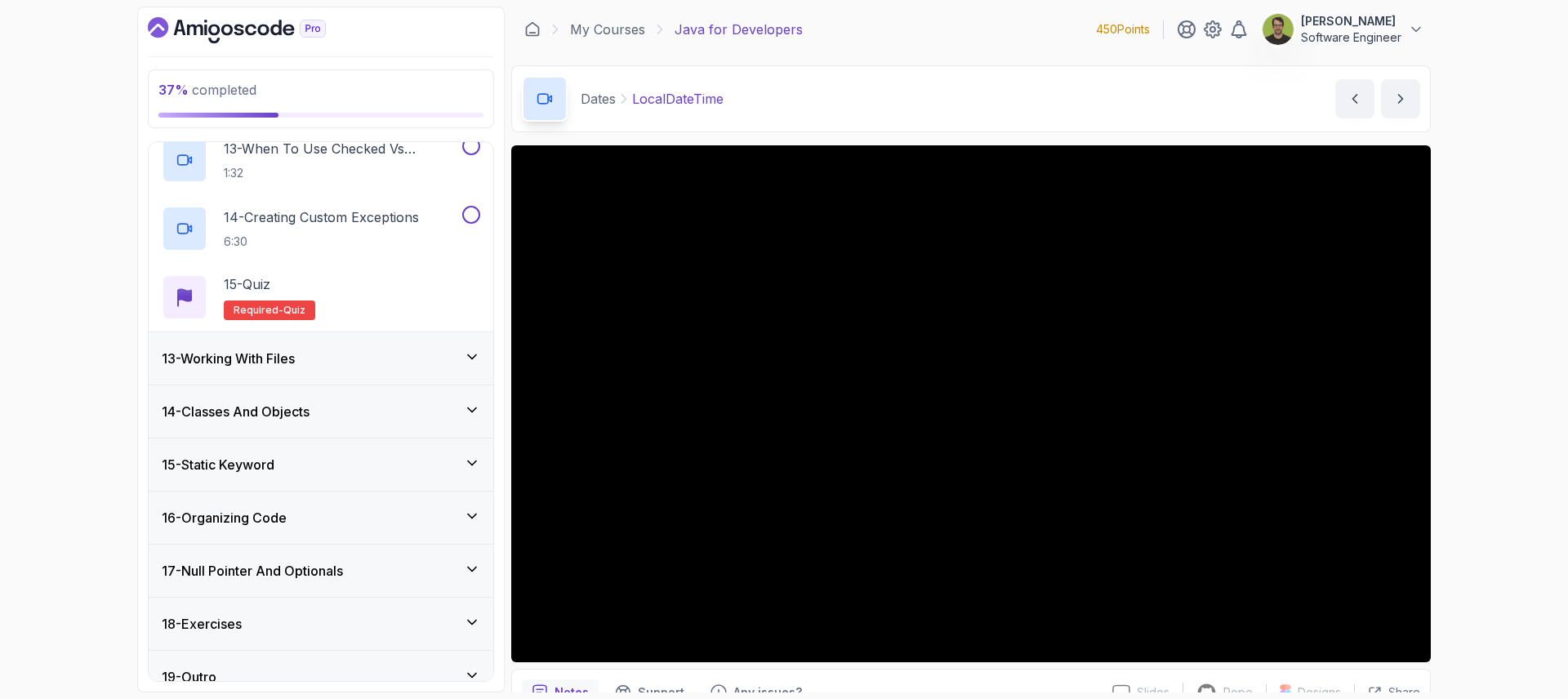
click at [447, 363] on div "13 - Working With Files" at bounding box center [321, 358] width 319 height 19
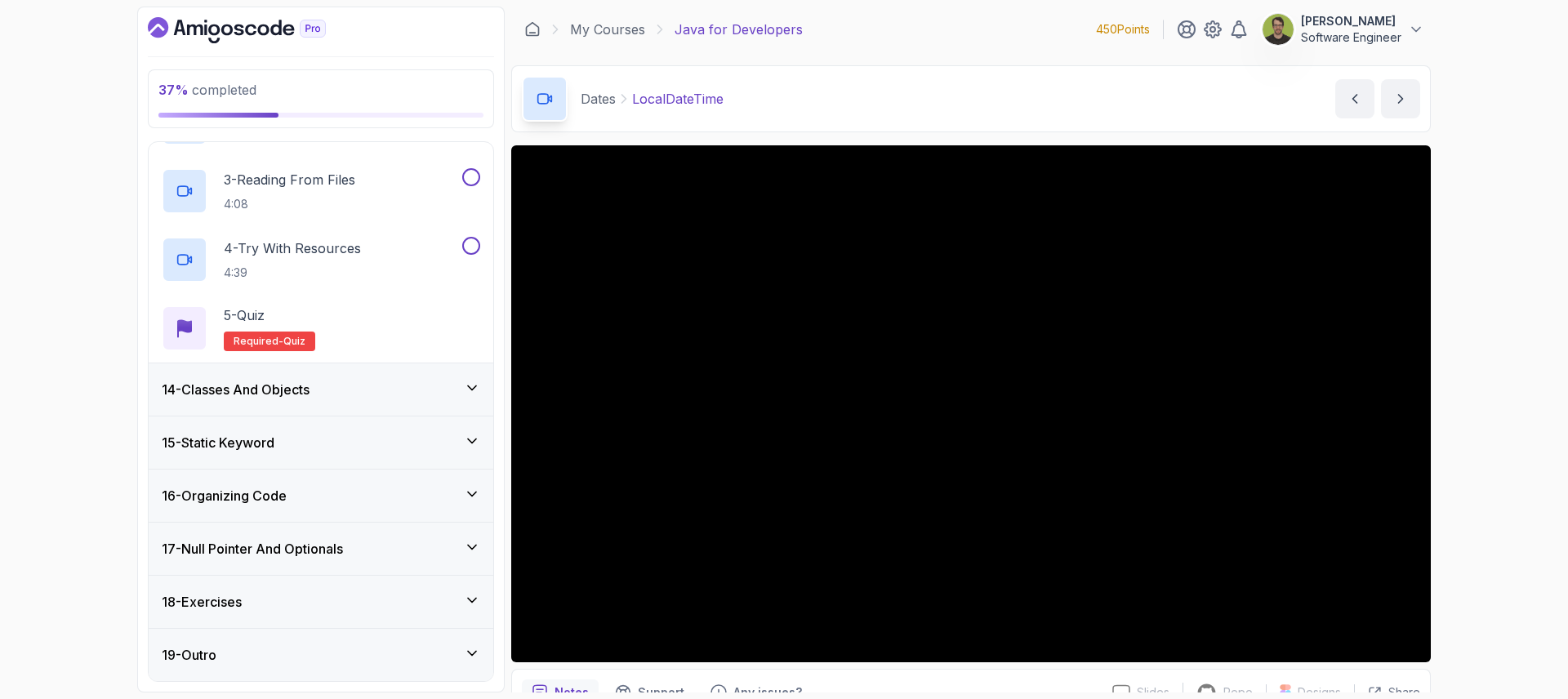
click at [444, 411] on div "14 - Classes And Objects" at bounding box center [321, 389] width 345 height 52
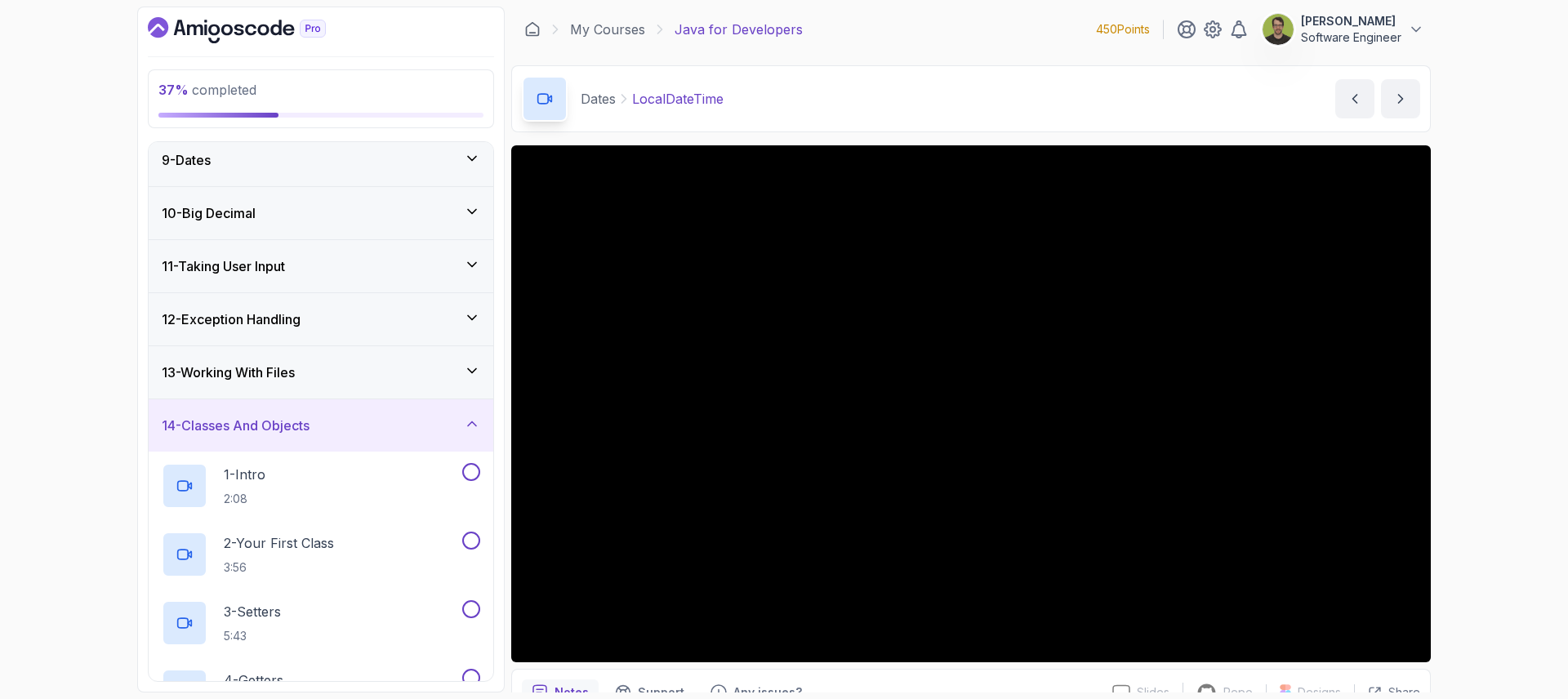
scroll to position [374, 0]
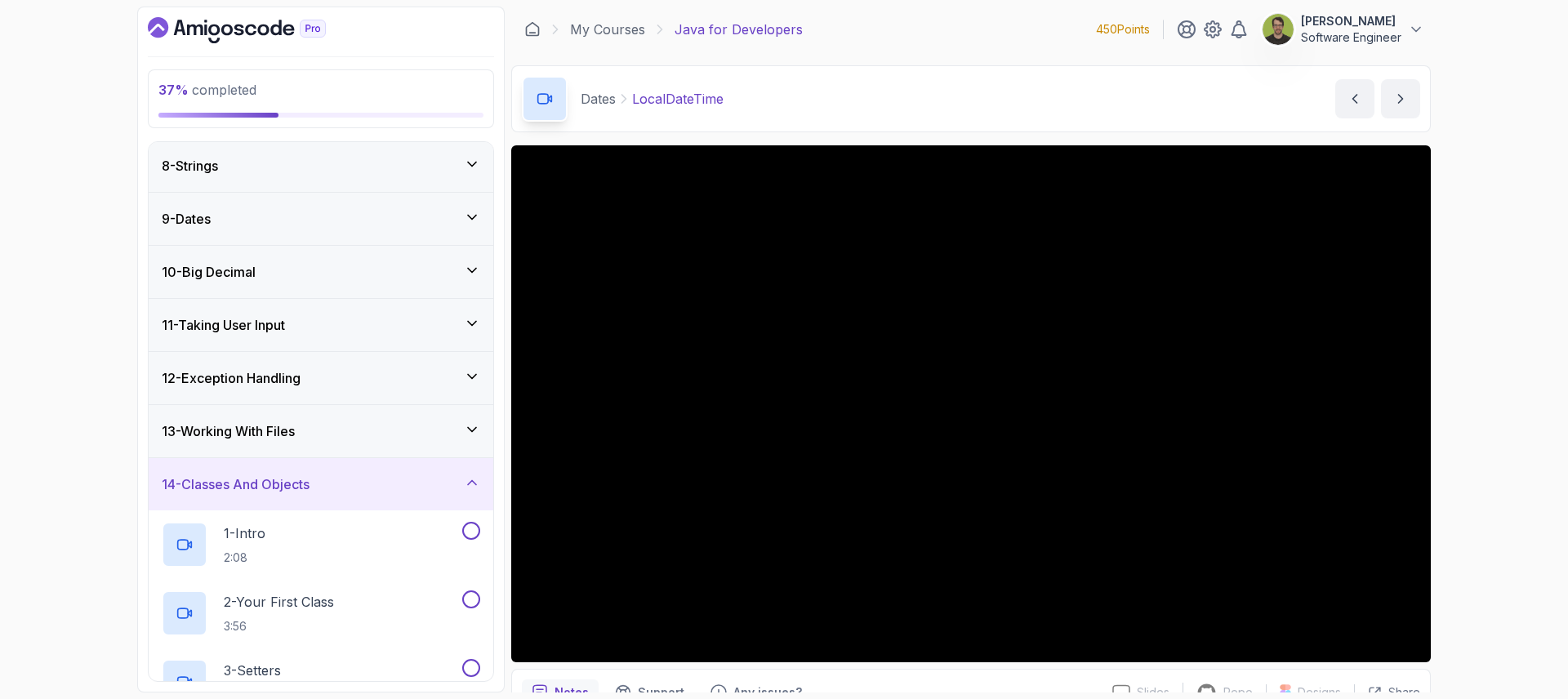
click at [413, 226] on div "9 - Dates" at bounding box center [321, 219] width 319 height 19
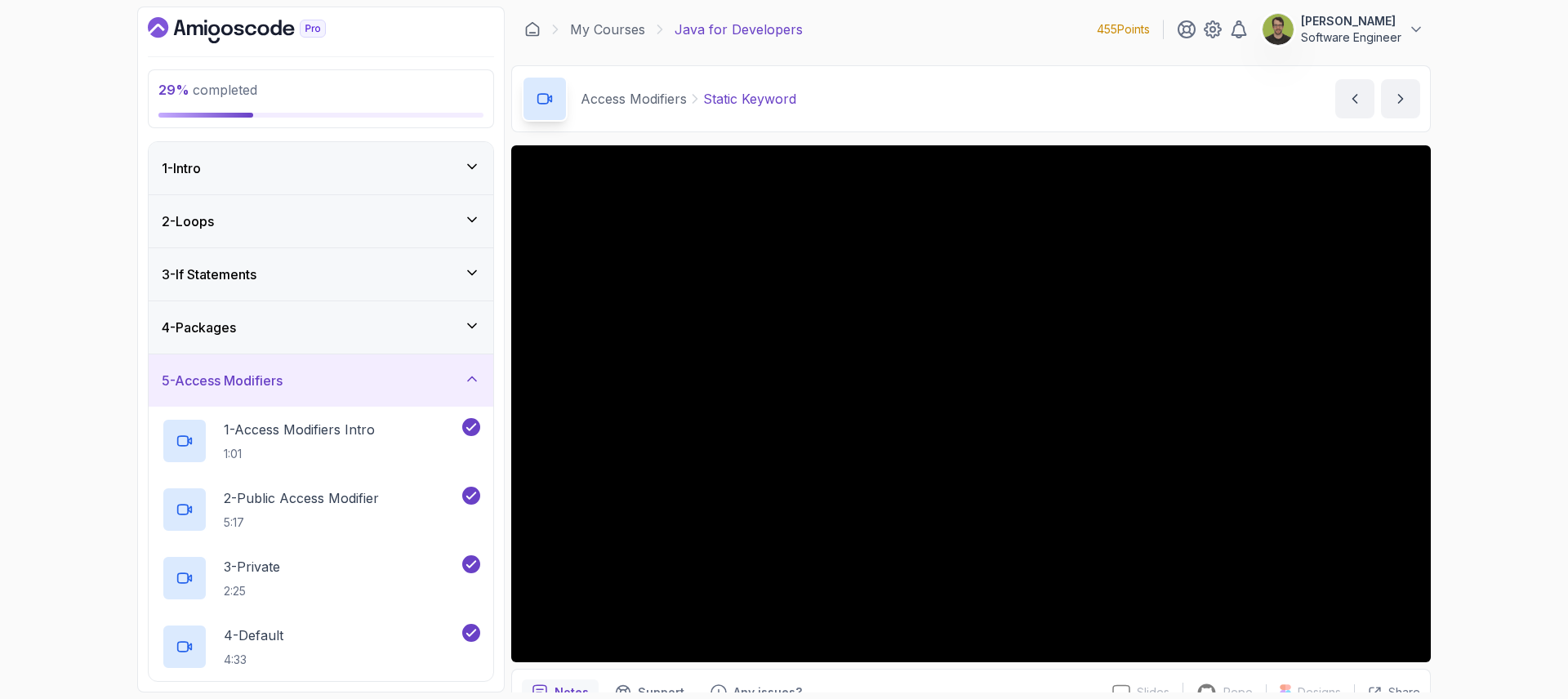
click at [180, 28] on icon "Dashboard" at bounding box center [180, 27] width 12 height 16
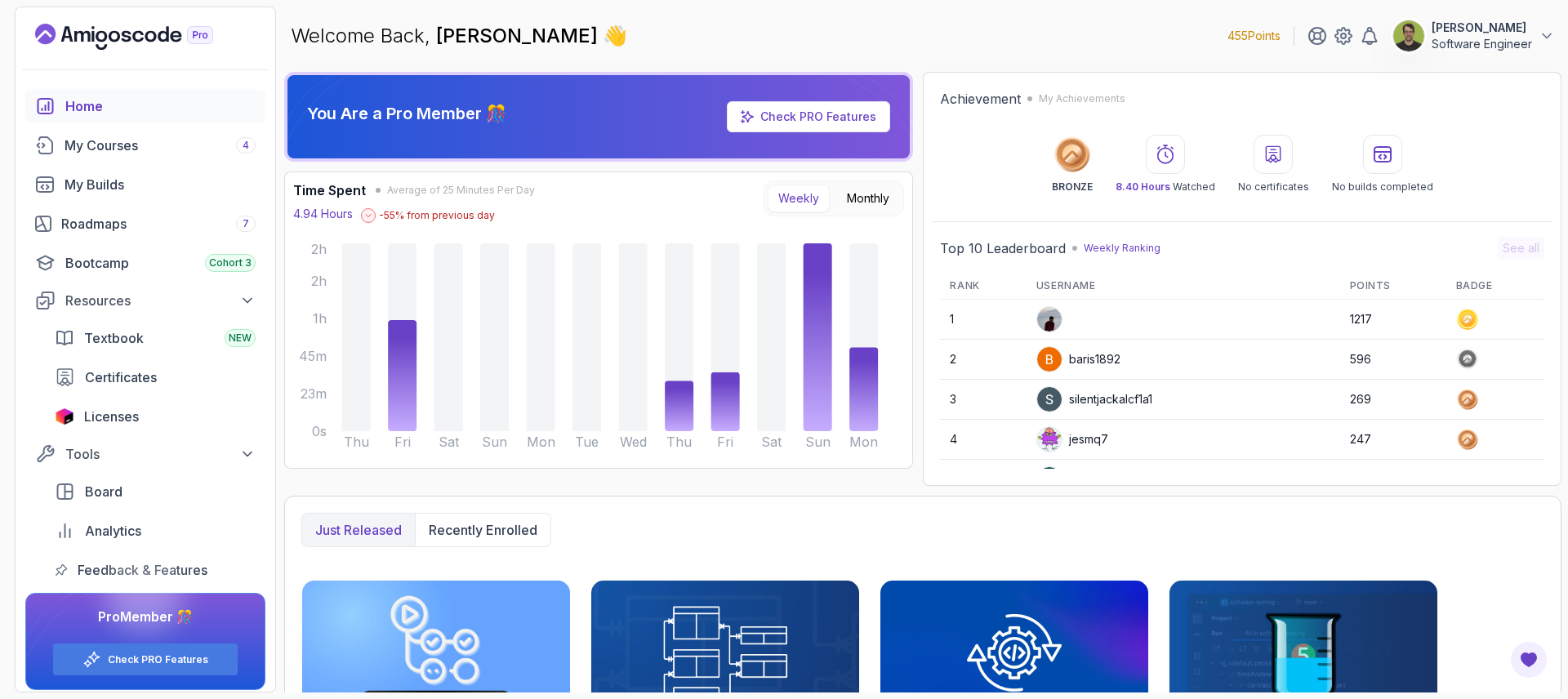
click at [152, 102] on div "Home" at bounding box center [160, 106] width 190 height 19
click at [108, 138] on div "My Courses 4" at bounding box center [159, 145] width 191 height 19
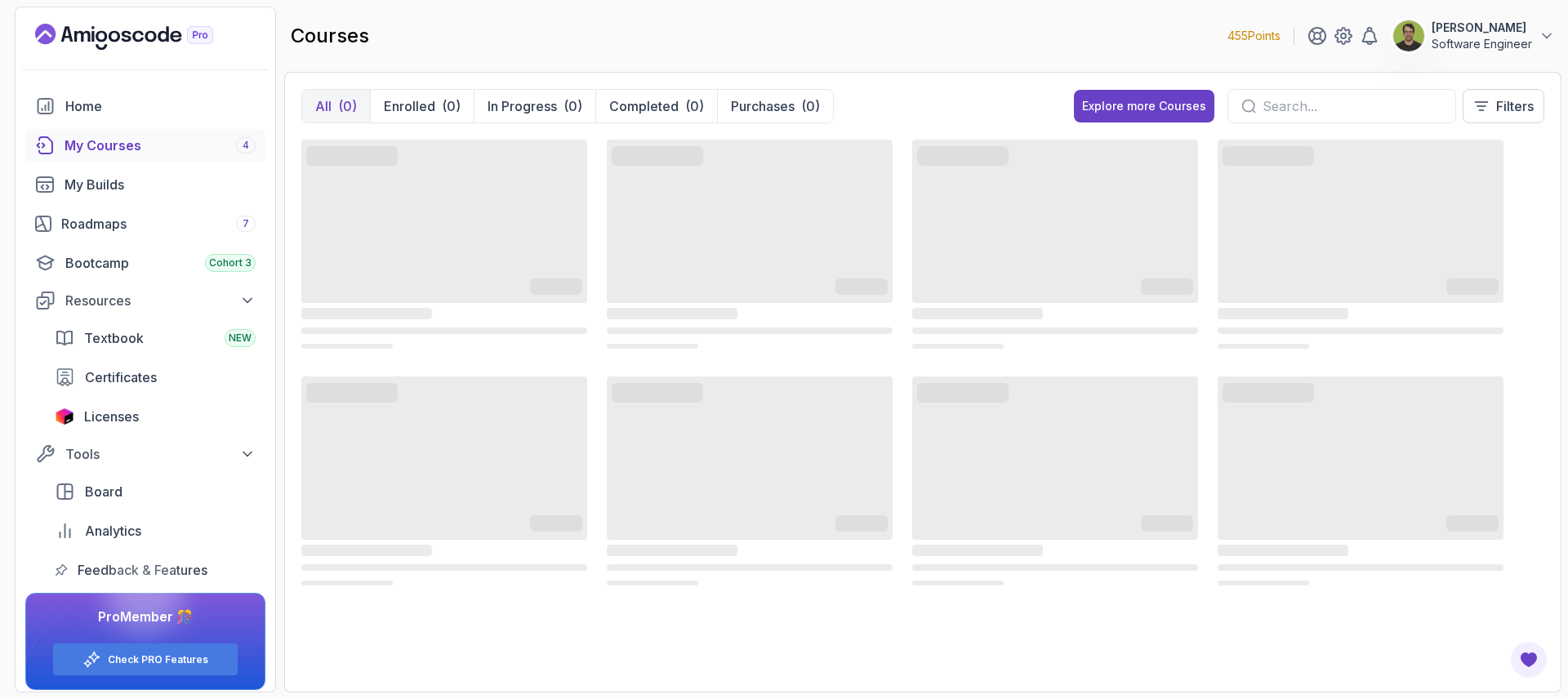
click at [1372, 104] on input "text" at bounding box center [1352, 106] width 180 height 19
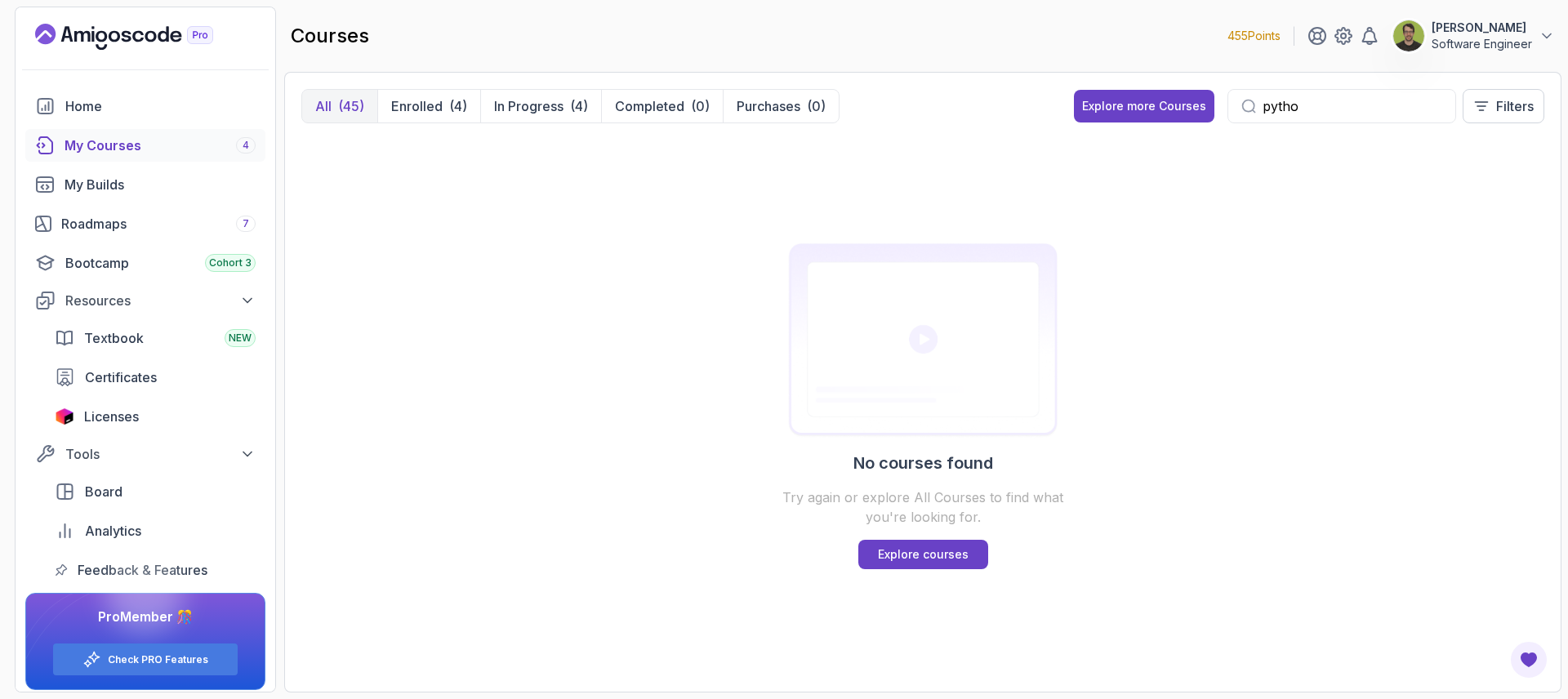
type input "python"
drag, startPoint x: 1317, startPoint y: 107, endPoint x: 1167, endPoint y: 107, distance: 150.0
click at [1167, 107] on div "Explore more Courses python Filters" at bounding box center [1309, 106] width 470 height 34
type input "k"
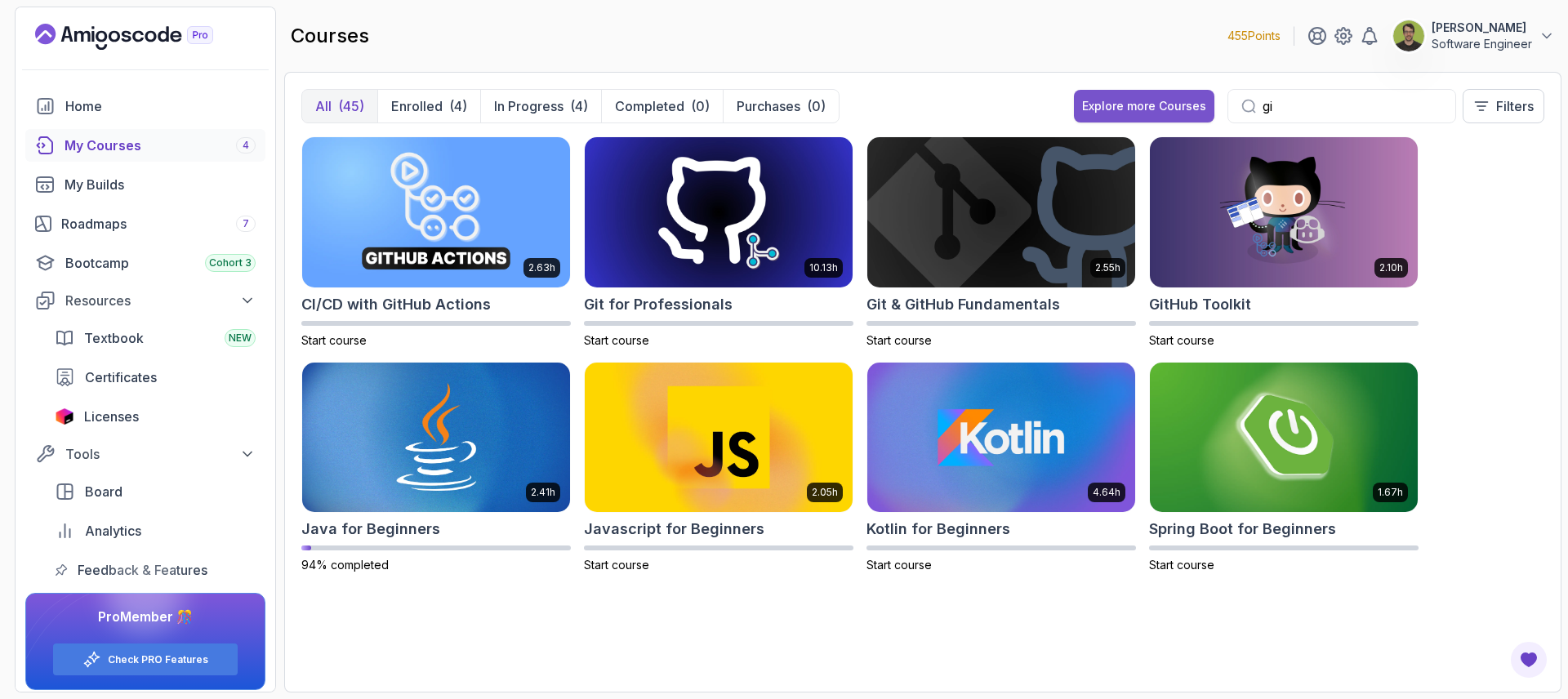
type input "g"
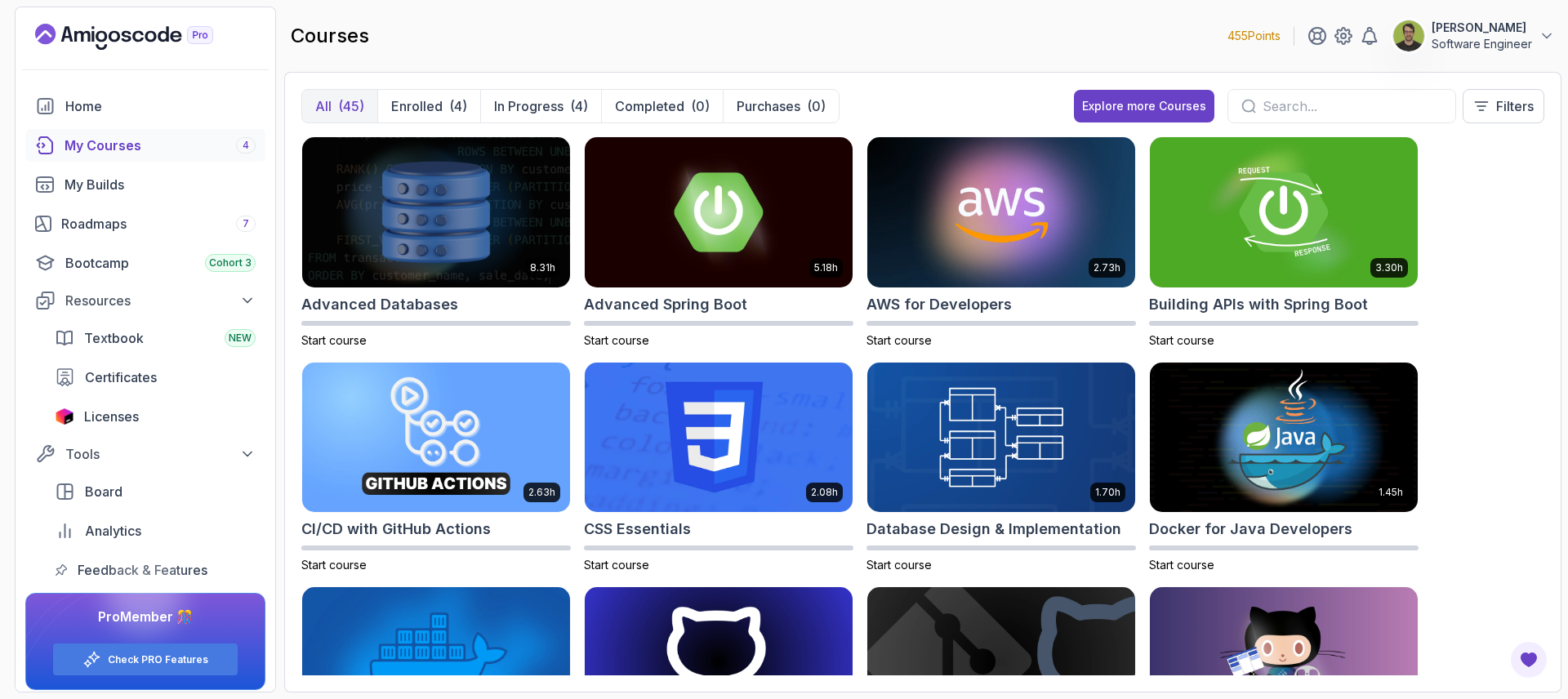
click at [1294, 105] on input "text" at bounding box center [1352, 106] width 180 height 19
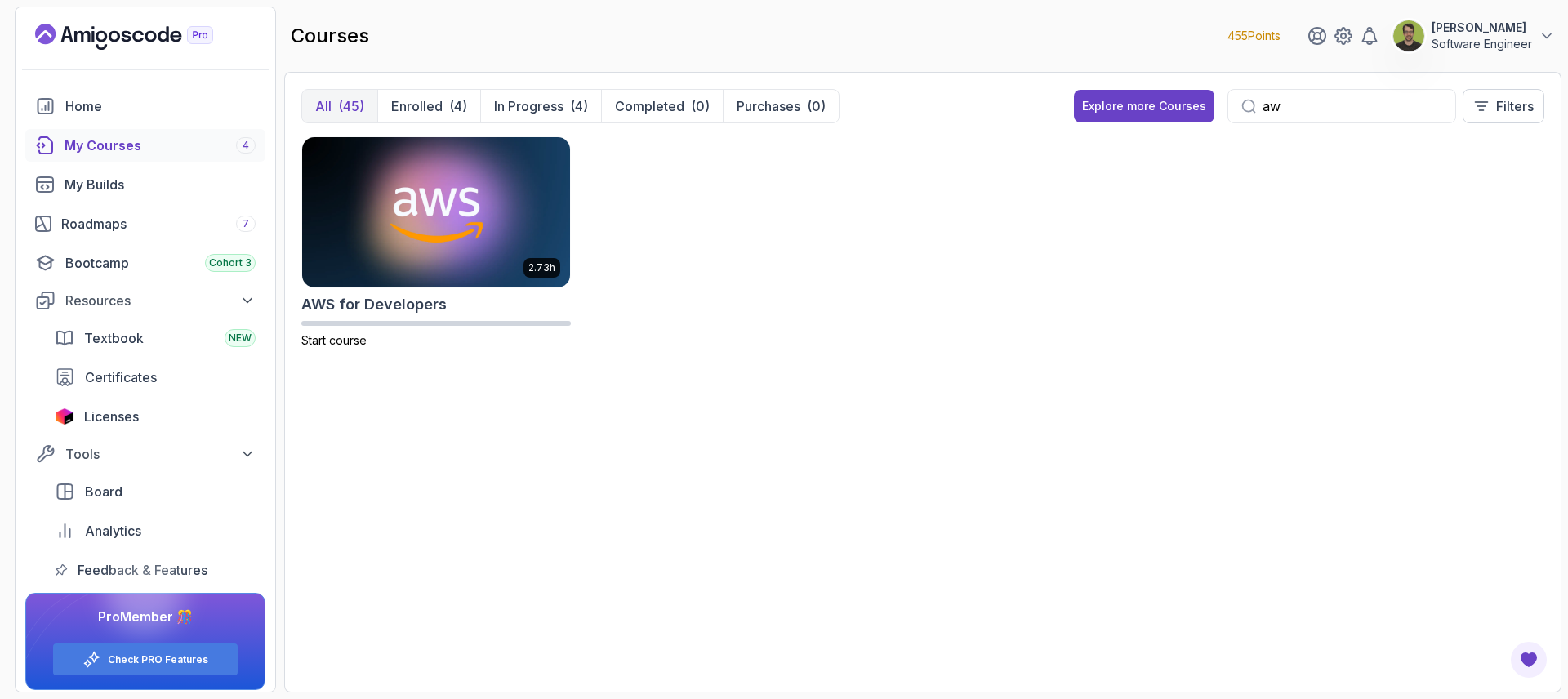
type input "a"
